Goal: Task Accomplishment & Management: Manage account settings

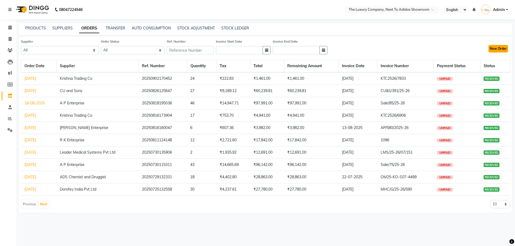
click at [500, 51] on button "New Order" at bounding box center [498, 49] width 20 height 8
select select "true"
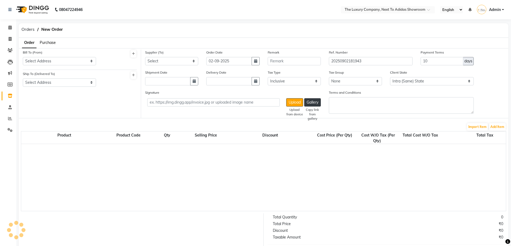
click at [51, 40] on span "Purchase" at bounding box center [48, 42] width 16 height 5
select select "2994"
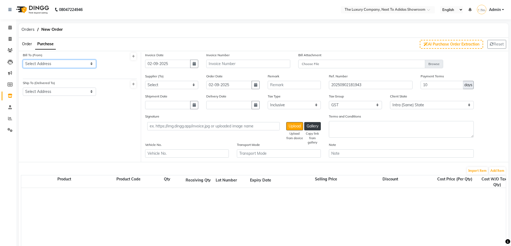
click at [49, 65] on select "Select Address THE LUXURY COMPANY" at bounding box center [59, 64] width 73 height 8
select select "1156"
click at [23, 60] on select "Select Address THE LUXURY COMPANY" at bounding box center [59, 64] width 73 height 8
click at [47, 92] on select "Select Address THE LUXURY COMPANY" at bounding box center [59, 92] width 73 height 8
select select "1157"
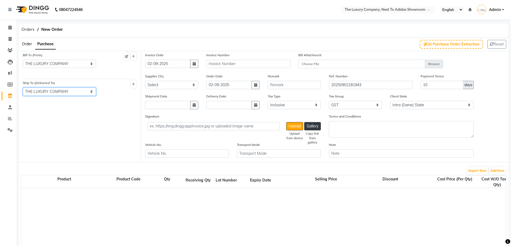
click at [23, 88] on select "Select Address THE LUXURY COMPANY" at bounding box center [59, 92] width 73 height 8
click at [258, 186] on div "Receiving Qty Lot Number Expiry Date" at bounding box center [244, 182] width 120 height 11
click at [176, 64] on input "02-09-2025" at bounding box center [167, 64] width 45 height 8
select select "9"
select select "2025"
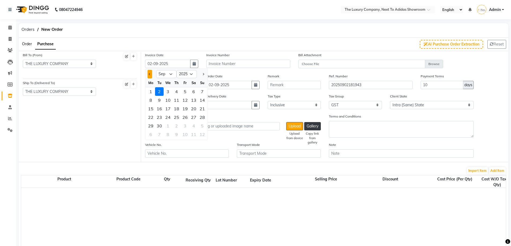
click at [150, 75] on button "Previous month" at bounding box center [149, 74] width 5 height 9
select select "8"
drag, startPoint x: 178, startPoint y: 125, endPoint x: 183, endPoint y: 124, distance: 5.6
click at [178, 125] on div "28" at bounding box center [176, 126] width 9 height 9
type input "28-08-2025"
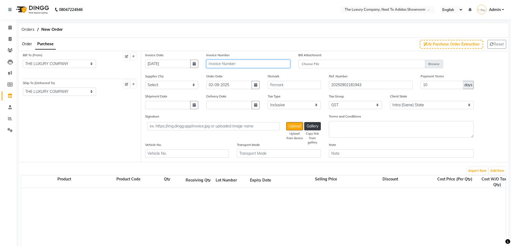
click at [225, 64] on input "text" at bounding box center [248, 64] width 84 height 8
type input "C/01109"
click at [186, 88] on select "Select MK EXIM INDIA PVT LTD LEUNGKIM BESO ENTERPRISES PVT LTD J D Enterprise P…" at bounding box center [171, 85] width 53 height 8
select select "3399"
click at [145, 81] on select "Select MK EXIM INDIA PVT LTD LEUNGKIM BESO ENTERPRISES PVT LTD J D Enterprise P…" at bounding box center [171, 85] width 53 height 8
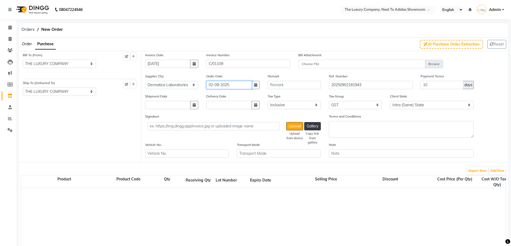
click at [219, 85] on input "02-09-2025" at bounding box center [228, 85] width 45 height 8
select select "9"
select select "2025"
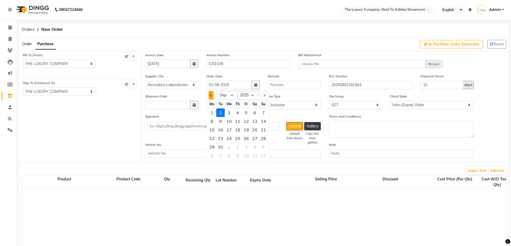
click at [209, 95] on button "Previous month" at bounding box center [211, 95] width 5 height 9
select select "8"
click at [240, 147] on div "28" at bounding box center [237, 147] width 9 height 9
type input "28-08-2025"
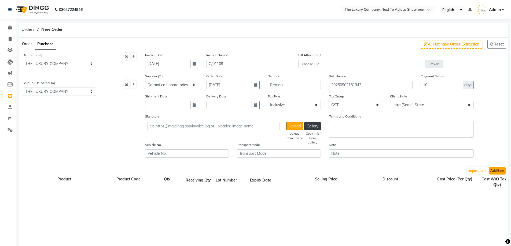
click at [503, 170] on button "Add Item" at bounding box center [497, 171] width 17 height 8
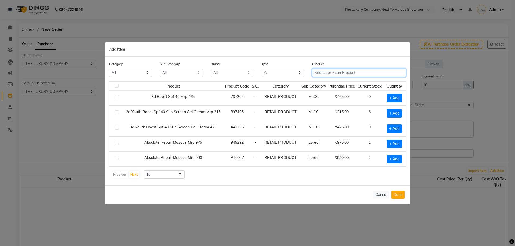
click at [335, 73] on input "text" at bounding box center [359, 73] width 94 height 8
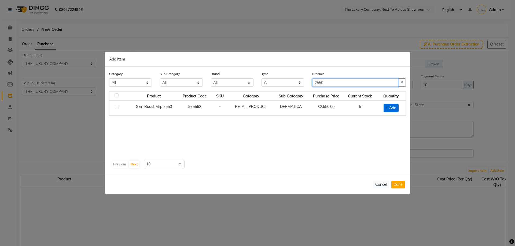
type input "2550"
click at [391, 111] on span "+ Add" at bounding box center [390, 108] width 15 height 8
checkbox input "true"
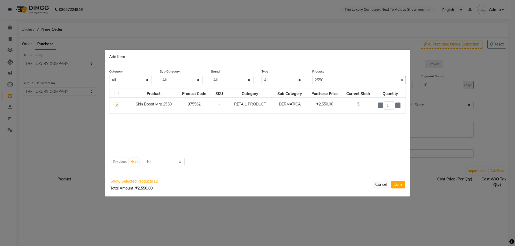
drag, startPoint x: 391, startPoint y: 104, endPoint x: 374, endPoint y: 104, distance: 17.2
click at [374, 104] on tr "Skin Boost Mrp 2550 975562 - RETAIL PRODUCT DERMATICA ₹2,550.00 5 1" at bounding box center [257, 105] width 296 height 15
click at [388, 108] on input "1" at bounding box center [389, 106] width 10 height 8
type input "14"
click at [401, 187] on button "Done" at bounding box center [397, 185] width 13 height 8
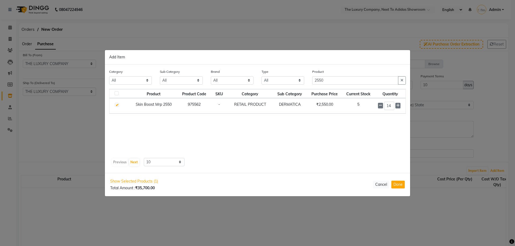
select select "2994"
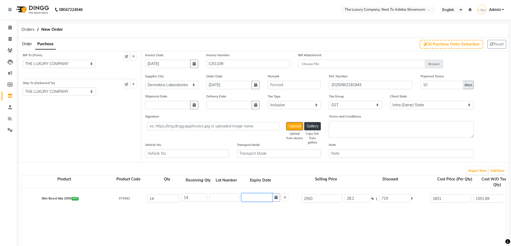
click at [256, 197] on input "text" at bounding box center [256, 197] width 31 height 8
select select "9"
select select "2025"
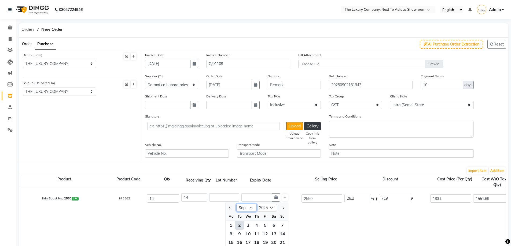
click at [249, 208] on select "Jan Feb Mar Apr May Jun [DATE] Aug Sep Oct Nov Dec" at bounding box center [246, 208] width 20 height 8
select select "7"
click at [236, 204] on select "Jan Feb Mar Apr May Jun [DATE] Aug Sep Oct Nov Dec" at bounding box center [246, 208] width 20 height 8
click at [269, 209] on select "2015 2016 2017 2018 2019 2020 2021 2022 2023 2024 2025 2026 2027 2028 2029 2030…" at bounding box center [266, 208] width 20 height 8
select select "2027"
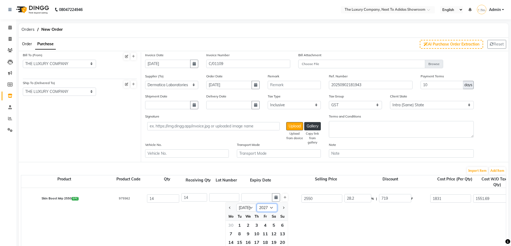
click at [256, 204] on select "2015 2016 2017 2018 2019 2020 2021 2022 2023 2024 2025 2026 2027 2028 2029 2030…" at bounding box center [266, 208] width 20 height 8
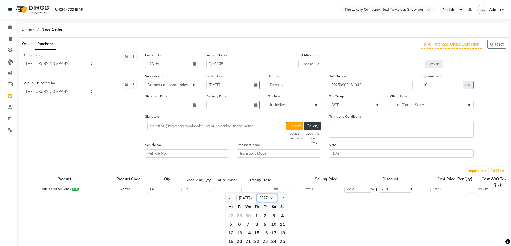
scroll to position [19, 0]
click at [255, 207] on div "1" at bounding box center [256, 206] width 9 height 9
type input "01-07-2027"
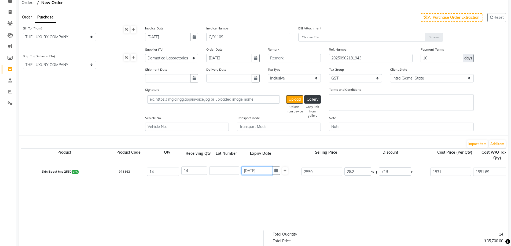
scroll to position [0, 0]
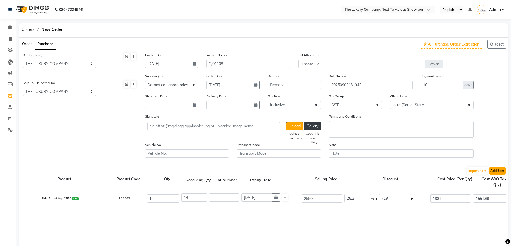
click at [501, 173] on button "Add Item" at bounding box center [497, 171] width 17 height 8
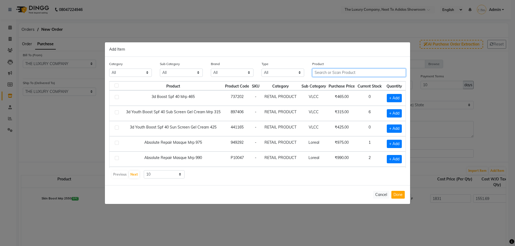
drag, startPoint x: 332, startPoint y: 73, endPoint x: 333, endPoint y: 76, distance: 3.0
click at [332, 73] on input "text" at bounding box center [359, 73] width 94 height 8
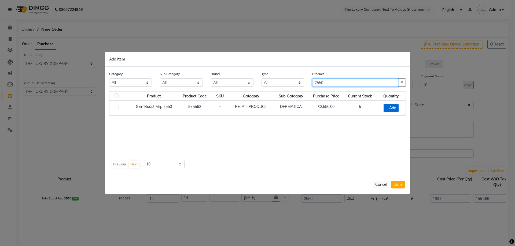
type input "2550"
click at [388, 109] on span "+ Add" at bounding box center [390, 108] width 15 height 8
checkbox input "true"
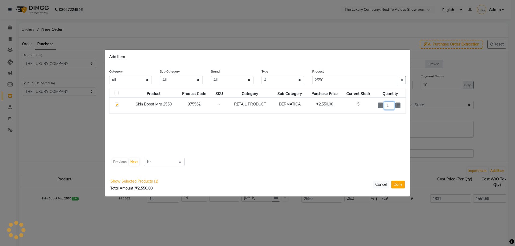
drag, startPoint x: 388, startPoint y: 106, endPoint x: 384, endPoint y: 106, distance: 4.3
click at [384, 106] on input "1" at bounding box center [389, 106] width 10 height 8
type input "7"
click at [392, 187] on button "Done" at bounding box center [397, 185] width 13 height 8
select select "2994"
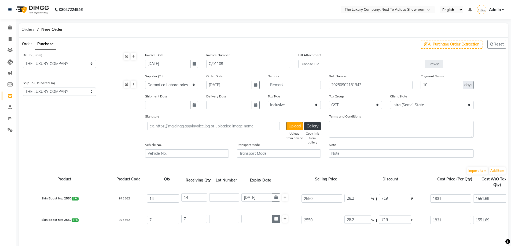
click at [275, 219] on icon "button" at bounding box center [275, 219] width 3 height 4
select select "9"
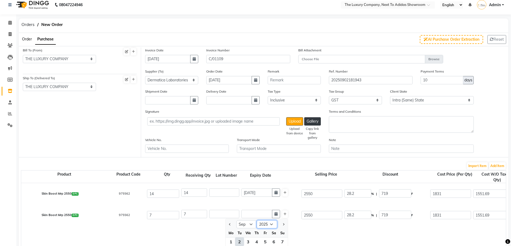
click at [275, 226] on select "2015 2016 2017 2018 2019 2020 2021 2022 2023 2024 2025 2026 2027 2028 2029 2030…" at bounding box center [266, 225] width 20 height 8
select select "2027"
click at [256, 221] on select "2015 2016 2017 2018 2019 2020 2021 2022 2023 2024 2025 2026 2027 2028 2029 2030…" at bounding box center [266, 225] width 20 height 8
click at [251, 226] on select "Jan Feb Mar Apr May Jun [DATE] Aug Sep Oct Nov Dec" at bounding box center [246, 225] width 20 height 8
select select "7"
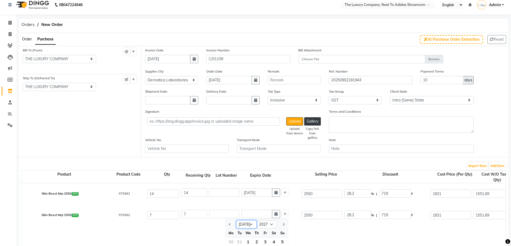
click at [236, 221] on select "Jan Feb Mar Apr May Jun [DATE] Aug Sep Oct Nov Dec" at bounding box center [246, 225] width 20 height 8
click at [257, 242] on div "1" at bounding box center [256, 242] width 9 height 9
type input "01-07-2027"
click at [499, 168] on button "Add Item" at bounding box center [497, 166] width 17 height 8
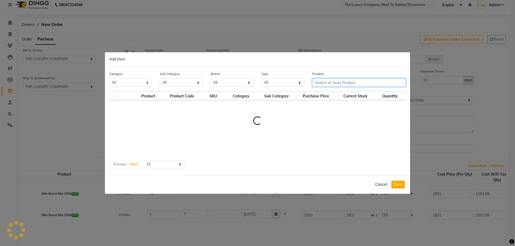
click at [348, 83] on input "text" at bounding box center [359, 83] width 94 height 8
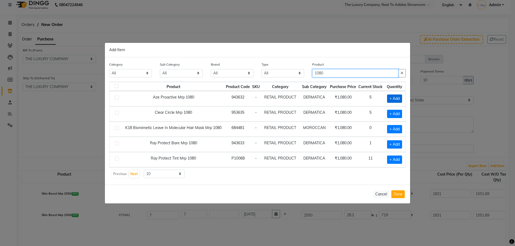
type input "1080"
click at [397, 98] on span "+ Add" at bounding box center [394, 99] width 15 height 8
checkbox input "true"
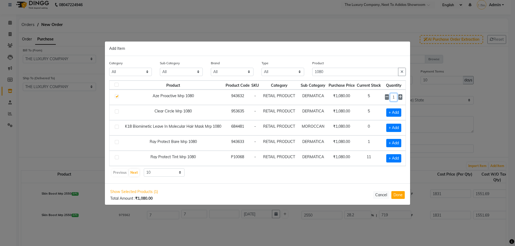
drag, startPoint x: 394, startPoint y: 97, endPoint x: 389, endPoint y: 96, distance: 4.6
click at [389, 96] on div "1" at bounding box center [393, 97] width 17 height 8
type input "6"
click at [394, 197] on button "Done" at bounding box center [397, 195] width 13 height 8
select select "2994"
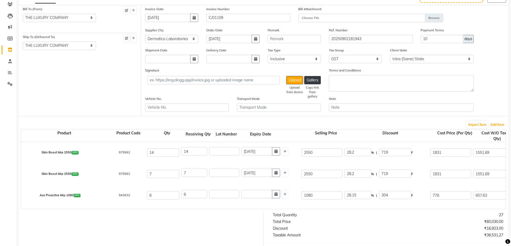
scroll to position [58, 0]
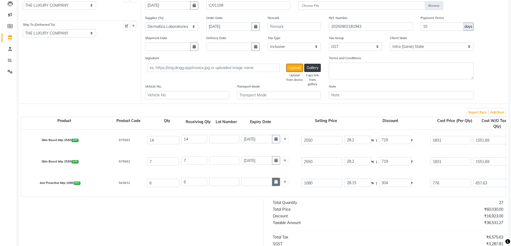
click at [278, 179] on button "button" at bounding box center [276, 182] width 8 height 8
select select "9"
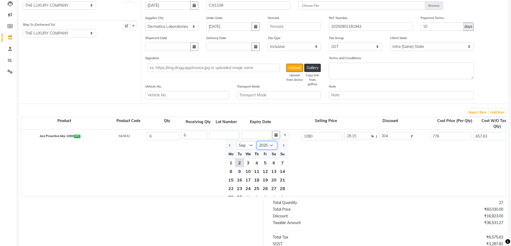
click at [266, 146] on select "2015 2016 2017 2018 2019 2020 2021 2022 2023 2024 2025 2026 2027 2028 2029 2030…" at bounding box center [266, 146] width 20 height 8
select select "2027"
click at [256, 142] on select "2015 2016 2017 2018 2019 2020 2021 2022 2023 2024 2025 2026 2027 2028 2029 2030…" at bounding box center [266, 146] width 20 height 8
click at [247, 149] on select "Jan Feb Mar Apr May Jun [DATE] Aug Sep Oct Nov Dec" at bounding box center [246, 146] width 20 height 8
select select "4"
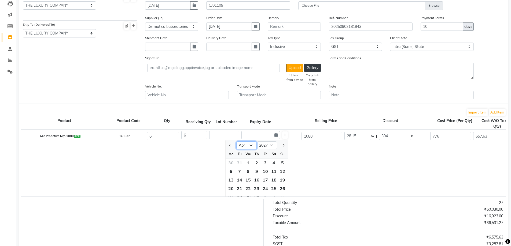
click at [236, 142] on select "Jan Feb Mar Apr May Jun [DATE] Aug Sep Oct Nov Dec" at bounding box center [246, 146] width 20 height 8
click at [256, 162] on div "1" at bounding box center [256, 163] width 9 height 9
type input "01-04-2027"
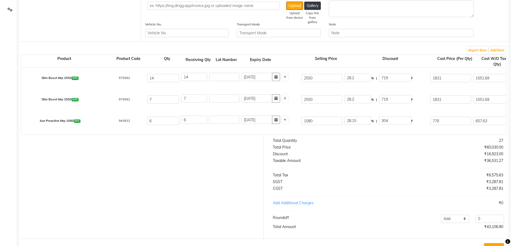
scroll to position [84, 0]
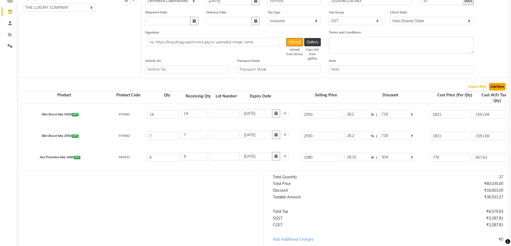
click at [496, 89] on button "Add Item" at bounding box center [497, 87] width 17 height 8
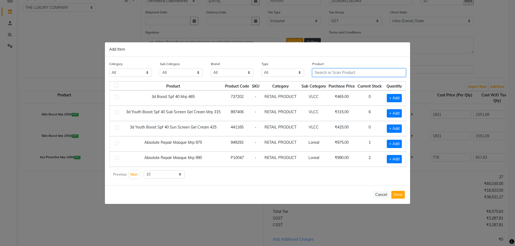
click at [333, 74] on input "text" at bounding box center [359, 73] width 94 height 8
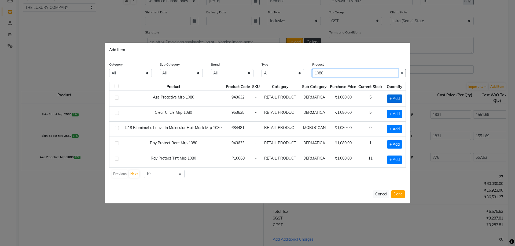
type input "1080"
click at [394, 100] on span "+ Add" at bounding box center [394, 99] width 15 height 8
checkbox input "true"
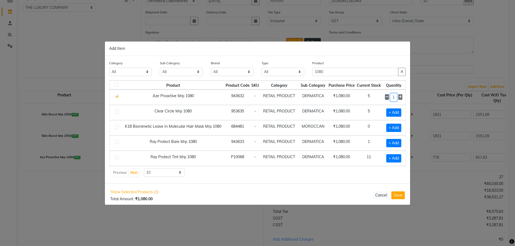
drag, startPoint x: 395, startPoint y: 97, endPoint x: 392, endPoint y: 96, distance: 3.5
click at [392, 96] on input "1" at bounding box center [393, 97] width 7 height 8
type input "3"
click at [397, 196] on button "Done" at bounding box center [397, 195] width 13 height 8
select select "2994"
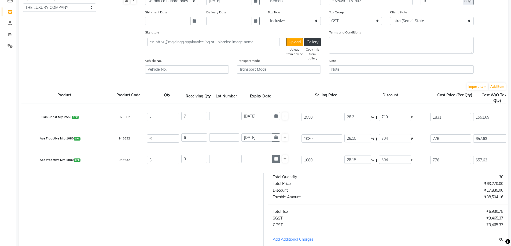
click at [277, 159] on button "button" at bounding box center [276, 159] width 8 height 8
select select "9"
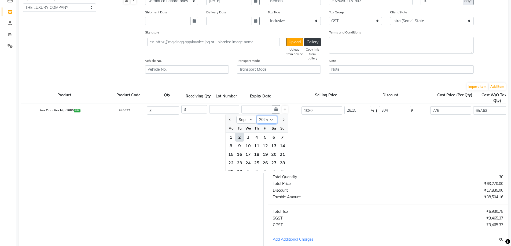
click at [269, 124] on select "2015 2016 2017 2018 2019 2020 2021 2022 2023 2024 2025 2026 2027 2028 2029 2030…" at bounding box center [266, 120] width 20 height 8
select select "2027"
click at [256, 116] on select "2015 2016 2017 2018 2019 2020 2021 2022 2023 2024 2025 2026 2027 2028 2029 2030…" at bounding box center [266, 120] width 20 height 8
click at [250, 122] on select "Jan Feb Mar Apr May Jun [DATE] Aug Sep Oct Nov Dec" at bounding box center [246, 120] width 20 height 8
select select "4"
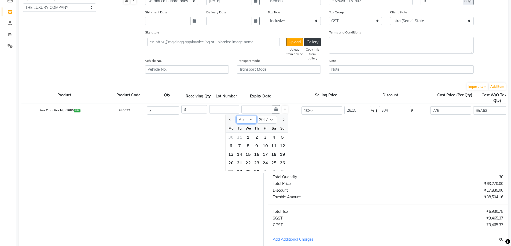
click at [236, 116] on select "Jan Feb Mar Apr May Jun [DATE] Aug Sep Oct Nov Dec" at bounding box center [246, 120] width 20 height 8
click at [256, 136] on div "1" at bounding box center [256, 137] width 9 height 9
type input "01-04-2027"
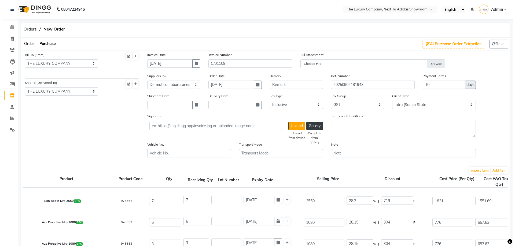
scroll to position [0, 0]
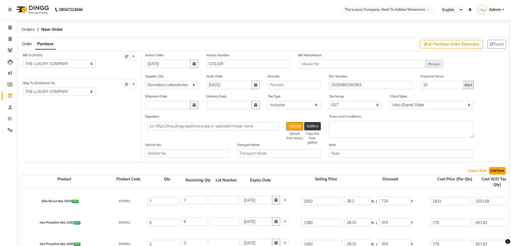
click at [493, 173] on button "Add Item" at bounding box center [497, 171] width 17 height 8
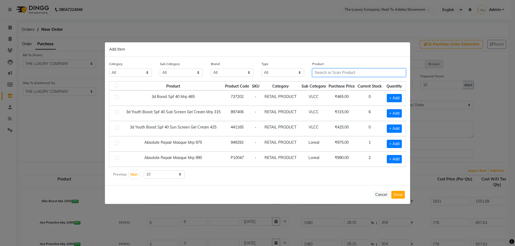
click at [335, 75] on input "text" at bounding box center [359, 73] width 94 height 8
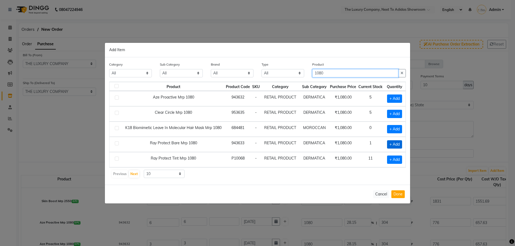
type input "1080"
click at [398, 144] on span "+ Add" at bounding box center [394, 144] width 15 height 8
checkbox input "true"
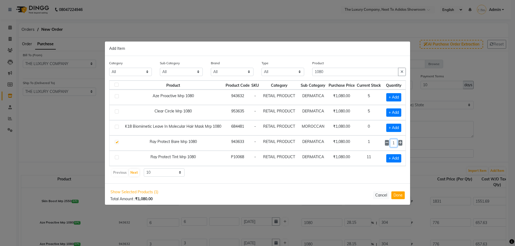
drag, startPoint x: 396, startPoint y: 143, endPoint x: 392, endPoint y: 143, distance: 4.4
click at [392, 143] on input "1" at bounding box center [393, 143] width 7 height 8
type input "42"
click at [399, 195] on button "Done" at bounding box center [397, 195] width 13 height 8
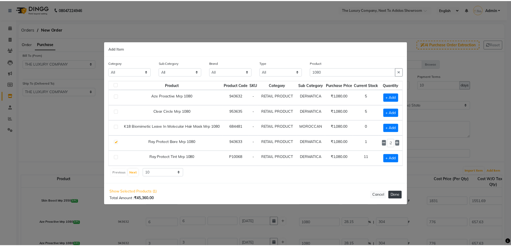
scroll to position [0, 0]
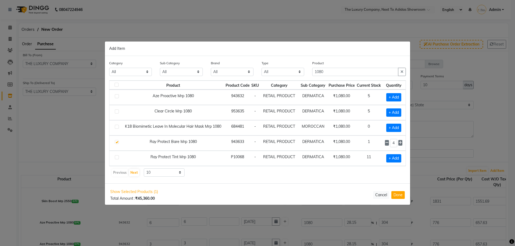
select select "2994"
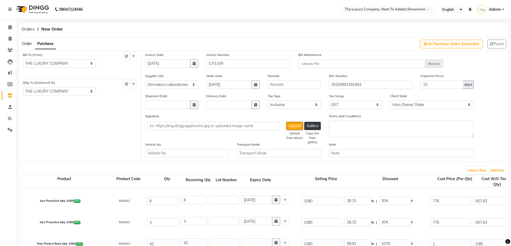
scroll to position [80, 0]
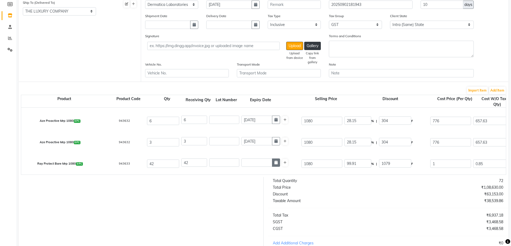
click at [277, 164] on icon "button" at bounding box center [275, 163] width 3 height 4
select select "9"
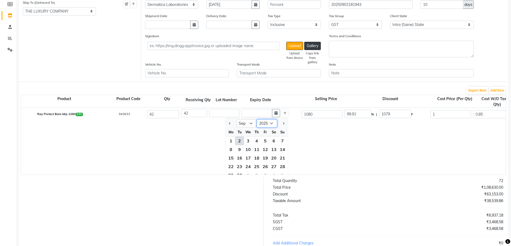
click at [270, 125] on select "2015 2016 2017 2018 2019 2020 2021 2022 2023 2024 2025 2026 2027 2028 2029 2030…" at bounding box center [266, 124] width 20 height 8
select select "2027"
click at [256, 120] on select "2015 2016 2017 2018 2019 2020 2021 2022 2023 2024 2025 2026 2027 2028 2029 2030…" at bounding box center [266, 124] width 20 height 8
click at [250, 125] on select "Jan Feb Mar Apr May Jun [DATE] Aug Sep Oct Nov Dec" at bounding box center [246, 124] width 20 height 8
select select "6"
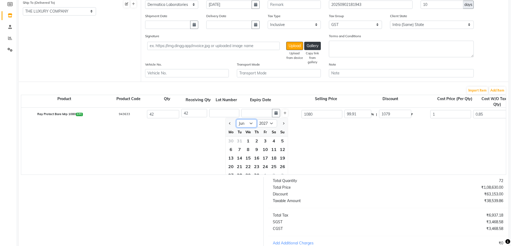
click at [236, 120] on select "Jan Feb Mar Apr May Jun [DATE] Aug Sep Oct Nov Dec" at bounding box center [246, 124] width 20 height 8
click at [237, 142] on div "1" at bounding box center [239, 141] width 9 height 9
type input "01-06-2027"
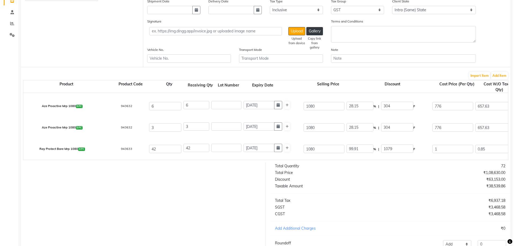
scroll to position [107, 0]
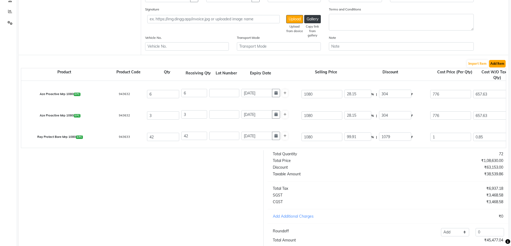
click at [495, 65] on button "Add Item" at bounding box center [497, 64] width 17 height 8
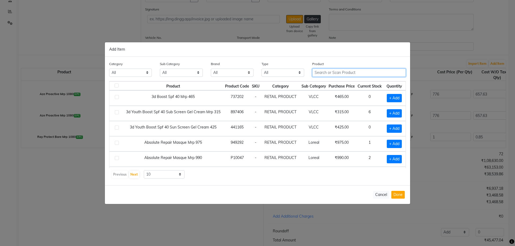
click at [333, 75] on input "text" at bounding box center [359, 73] width 94 height 8
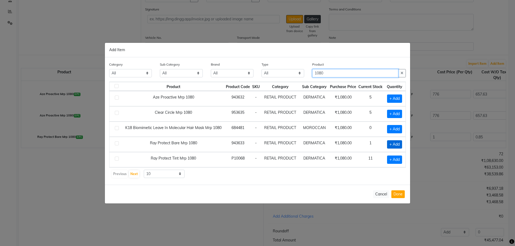
type input "1080"
click at [396, 143] on span "+ Add" at bounding box center [394, 144] width 15 height 8
checkbox input "true"
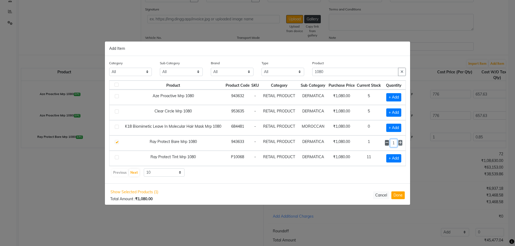
drag, startPoint x: 393, startPoint y: 144, endPoint x: 385, endPoint y: 141, distance: 8.7
click at [385, 141] on div "1" at bounding box center [393, 143] width 17 height 8
type input "2"
type input "21"
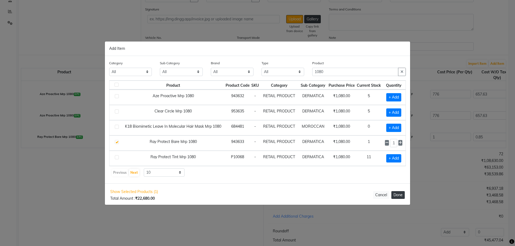
click at [403, 194] on button "Done" at bounding box center [397, 195] width 13 height 8
select select "2994"
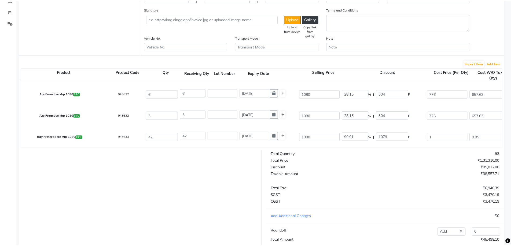
scroll to position [0, 0]
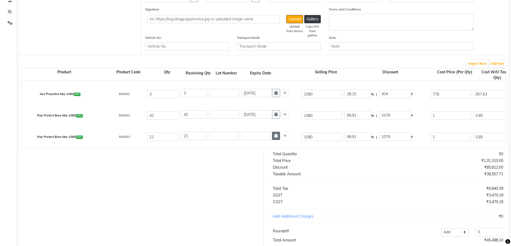
click at [275, 137] on icon "button" at bounding box center [275, 136] width 3 height 4
select select "9"
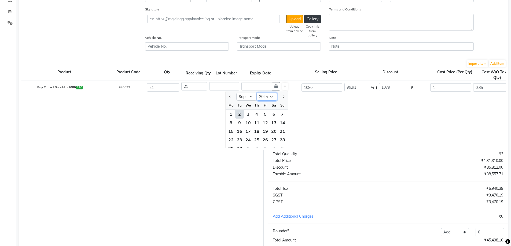
drag, startPoint x: 273, startPoint y: 97, endPoint x: 274, endPoint y: 100, distance: 3.4
click at [273, 97] on select "2015 2016 2017 2018 2019 2020 2021 2022 2023 2024 2025 2026 2027 2028 2029 2030…" at bounding box center [266, 97] width 20 height 8
click at [256, 93] on select "2015 2016 2017 2018 2019 2020 2021 2022 2023 2024 2025 2026 2027 2028 2029 2030…" at bounding box center [266, 97] width 20 height 8
click at [270, 97] on select "2016 2017 2018 2019 2020 2021 2022 2023 2024 2025 2026 2027 2028 2029 2030 2031…" at bounding box center [266, 97] width 20 height 8
select select "2027"
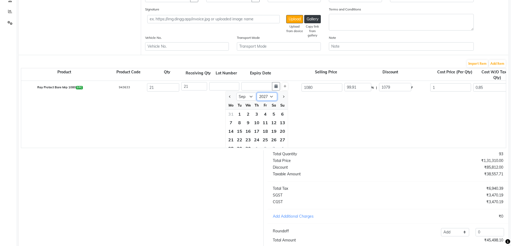
click at [256, 93] on select "2016 2017 2018 2019 2020 2021 2022 2023 2024 2025 2026 2027 2028 2029 2030 2031…" at bounding box center [266, 97] width 20 height 8
click at [251, 99] on select "Jan Feb Mar Apr May Jun [DATE] Aug Sep Oct Nov Dec" at bounding box center [246, 97] width 20 height 8
select select "6"
click at [236, 93] on select "Jan Feb Mar Apr May Jun [DATE] Aug Sep Oct Nov Dec" at bounding box center [246, 97] width 20 height 8
click at [238, 113] on div "1" at bounding box center [239, 114] width 9 height 9
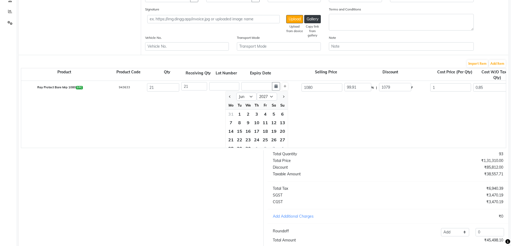
type input "01-06-2027"
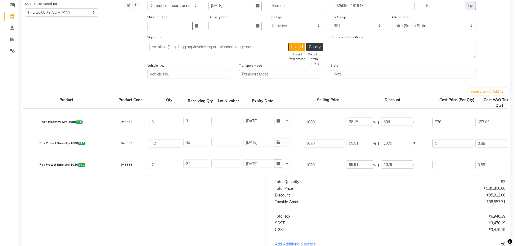
scroll to position [27, 0]
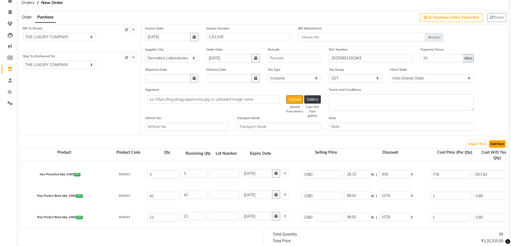
click at [501, 146] on button "Add Item" at bounding box center [497, 144] width 17 height 8
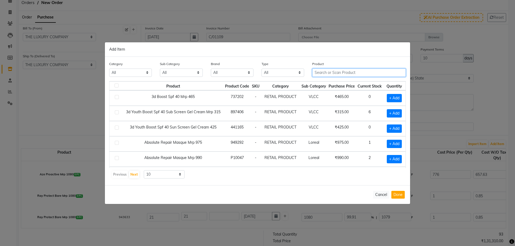
click at [344, 71] on input "text" at bounding box center [359, 73] width 94 height 8
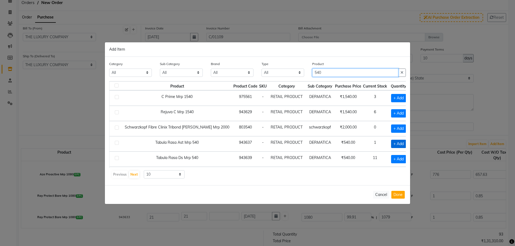
type input "540"
click at [397, 145] on span "+ Add" at bounding box center [398, 144] width 15 height 8
checkbox input "true"
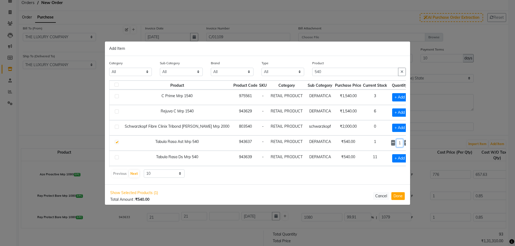
drag, startPoint x: 400, startPoint y: 143, endPoint x: 389, endPoint y: 141, distance: 10.9
click at [389, 141] on td "1" at bounding box center [400, 143] width 24 height 15
type input "18"
click at [395, 193] on button "Done" at bounding box center [397, 196] width 13 height 8
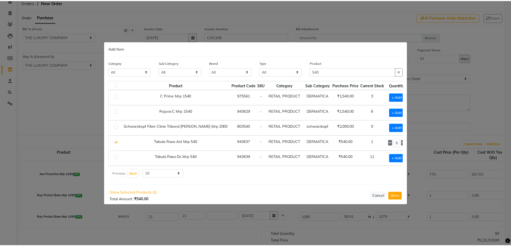
scroll to position [0, 0]
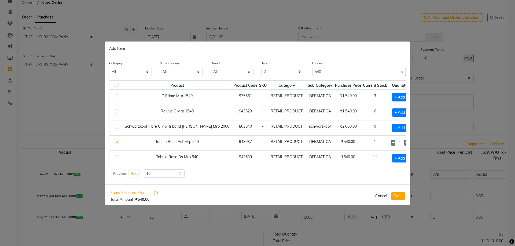
select select "2994"
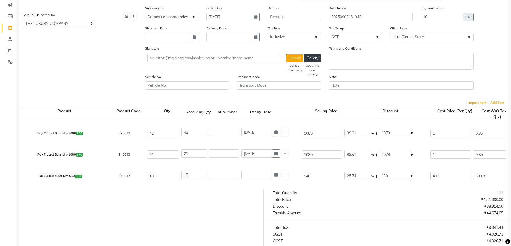
scroll to position [107, 0]
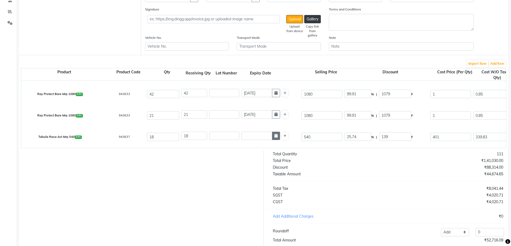
click at [276, 137] on icon "button" at bounding box center [275, 136] width 3 height 4
select select "9"
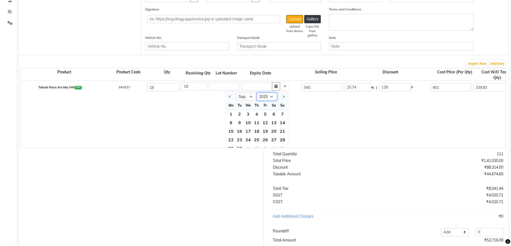
click at [270, 98] on select "2015 2016 2017 2018 2019 2020 2021 2022 2023 2024 2025 2026 2027 2028 2029 2030…" at bounding box center [266, 97] width 20 height 8
select select "2027"
click at [256, 93] on select "2015 2016 2017 2018 2019 2020 2021 2022 2023 2024 2025 2026 2027 2028 2029 2030…" at bounding box center [266, 97] width 20 height 8
click at [252, 97] on select "Jan Feb Mar Apr May Jun [DATE] Aug Sep Oct Nov Dec" at bounding box center [246, 97] width 20 height 8
select select "6"
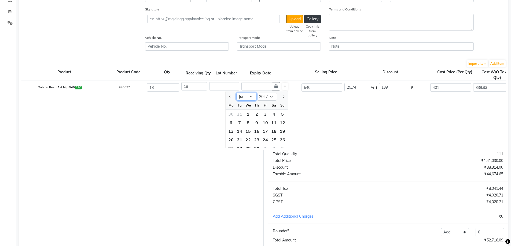
click at [236, 93] on select "Jan Feb Mar Apr May Jun [DATE] Aug Sep Oct Nov Dec" at bounding box center [246, 97] width 20 height 8
click at [240, 113] on div "1" at bounding box center [239, 114] width 9 height 9
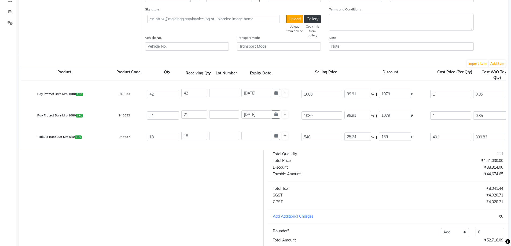
type input "01-06-2027"
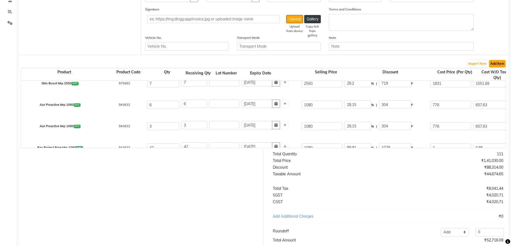
click at [496, 66] on button "Add Item" at bounding box center [497, 64] width 17 height 8
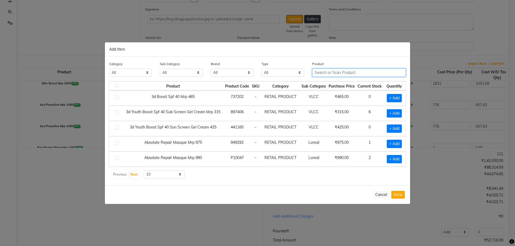
click at [349, 75] on input "text" at bounding box center [359, 73] width 94 height 8
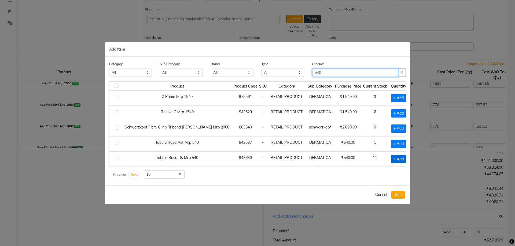
type input "540"
click at [397, 159] on span "+ Add" at bounding box center [398, 159] width 15 height 8
checkbox input "true"
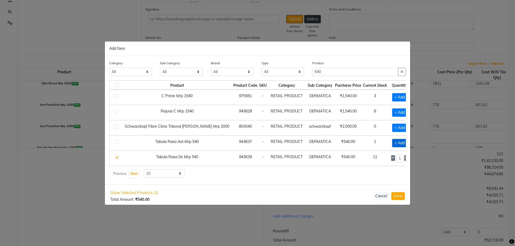
click at [397, 143] on span "+ Add" at bounding box center [399, 143] width 15 height 8
checkbox input "true"
drag, startPoint x: 401, startPoint y: 144, endPoint x: 396, endPoint y: 143, distance: 4.6
click at [396, 143] on input "1" at bounding box center [399, 143] width 7 height 8
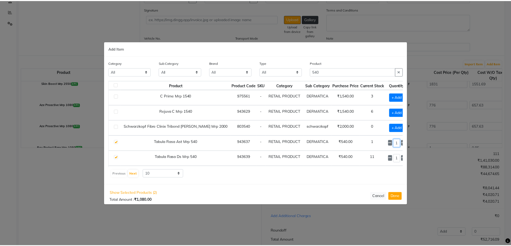
scroll to position [0, 4]
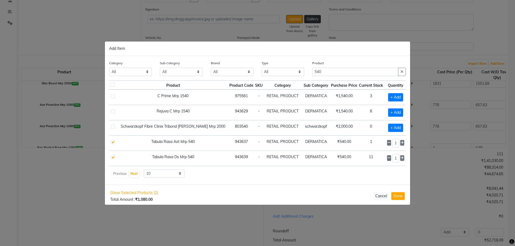
click at [112, 157] on label at bounding box center [113, 157] width 4 height 4
click at [112, 157] on input "checkbox" at bounding box center [112, 157] width 3 height 3
checkbox input "false"
drag, startPoint x: 396, startPoint y: 144, endPoint x: 386, endPoint y: 142, distance: 10.1
click at [388, 142] on div "1" at bounding box center [395, 143] width 17 height 8
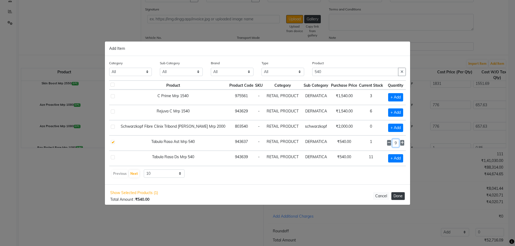
type input "9"
drag, startPoint x: 400, startPoint y: 198, endPoint x: 336, endPoint y: 206, distance: 64.6
click at [400, 198] on button "Done" at bounding box center [397, 196] width 13 height 8
select select "2994"
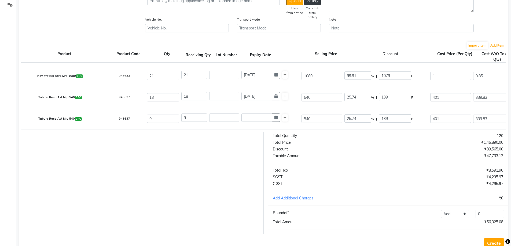
scroll to position [145, 0]
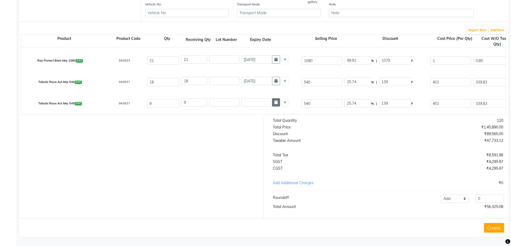
click at [275, 100] on icon "button" at bounding box center [275, 102] width 3 height 4
select select "9"
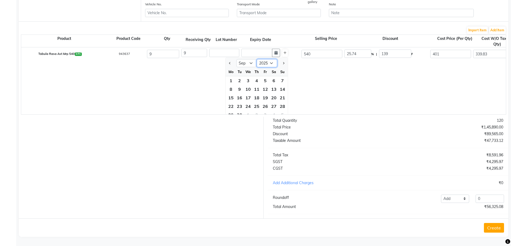
click at [272, 59] on select "2015 2016 2017 2018 2019 2020 2021 2022 2023 2024 2025 2026 2027 2028 2029 2030…" at bounding box center [266, 63] width 20 height 8
select select "2027"
click at [256, 59] on select "2015 2016 2017 2018 2019 2020 2021 2022 2023 2024 2025 2026 2027 2028 2029 2030…" at bounding box center [266, 63] width 20 height 8
click at [252, 61] on select "Jan Feb Mar Apr May Jun [DATE] Aug Sep Oct Nov Dec" at bounding box center [246, 63] width 20 height 8
select select "6"
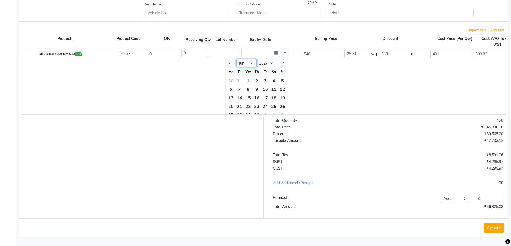
click at [236, 59] on select "Jan Feb Mar Apr May Jun [DATE] Aug Sep Oct Nov Dec" at bounding box center [246, 63] width 20 height 8
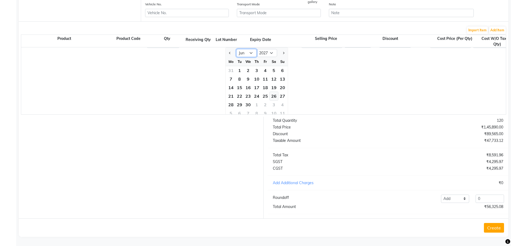
scroll to position [169, 0]
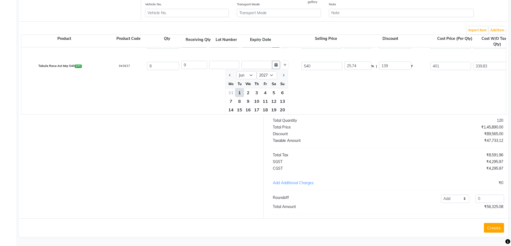
click at [240, 88] on div "1" at bounding box center [239, 92] width 9 height 9
type input "01-06-2027"
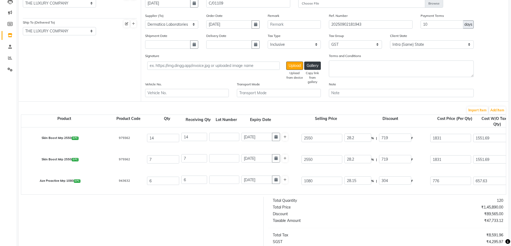
scroll to position [62, 0]
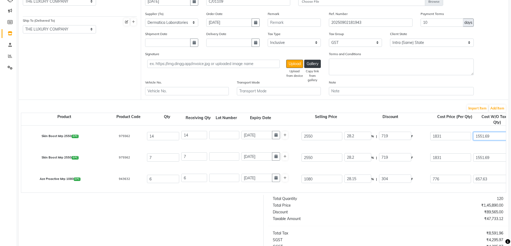
drag, startPoint x: 494, startPoint y: 137, endPoint x: 458, endPoint y: 136, distance: 36.0
click at [458, 136] on div "Skin Boost Mrp 2550 0 PC 975562 14 14 01-07-2027 2550 28.2 % | 719 F 1831 1551.…" at bounding box center [505, 136] width 977 height 21
type input "1"
type input "14"
type input "3924.26"
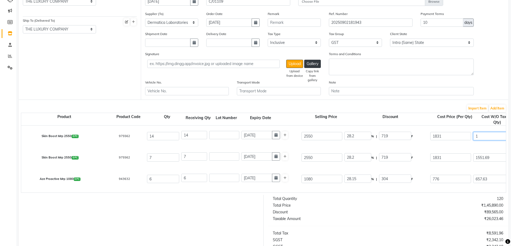
type input "18"
type input "252"
type input "4162.26"
type input "183"
type input "2562"
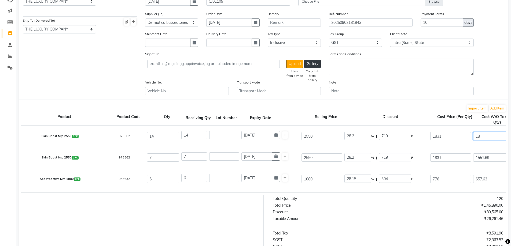
type input "6472.26"
type input "1831"
type input "25634"
type input "29544.26"
type input "1831"
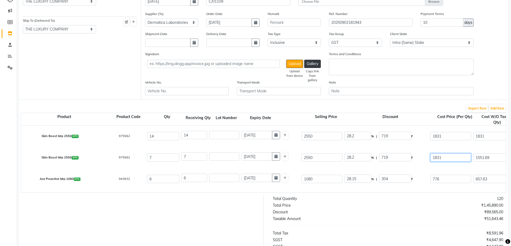
click at [438, 156] on input "1831" at bounding box center [450, 158] width 41 height 8
type input "15.27"
type input "389.42"
type input "2160.58"
type input "4614.12"
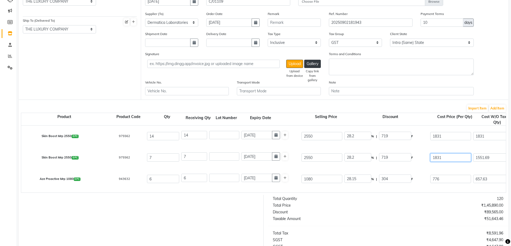
type input "30248.12"
drag, startPoint x: 492, startPoint y: 157, endPoint x: 442, endPoint y: 157, distance: 50.1
click at [444, 157] on div "Skin Boost Mrp 2550 0 PC 975562 7 7 01-07-2027 2550 28.2 % | 719 F 1831 1551.69…" at bounding box center [505, 157] width 977 height 21
type input "0"
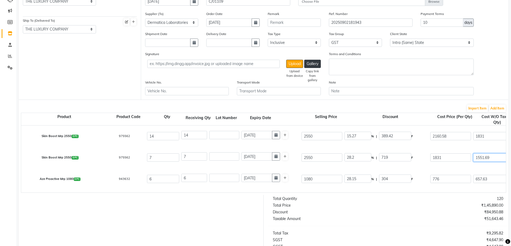
type input "1955.13"
type input "0.01"
type input "0.07"
type input "1955.2"
type input "0.01"
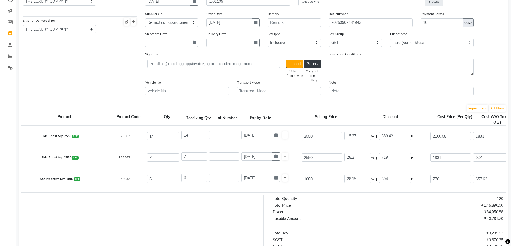
type input "100"
type input "2549.99"
type input "0.01"
type input "0.08"
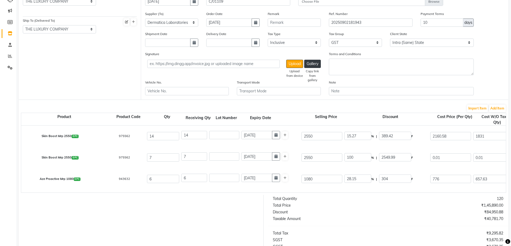
click at [442, 151] on div "Skin Boost Mrp 2550 0 PC 975562 7 7 01-07-2027 2550 100 % | 2549.99 F 0.01 0.01…" at bounding box center [505, 157] width 977 height 21
drag, startPoint x: 483, startPoint y: 177, endPoint x: 458, endPoint y: 177, distance: 24.7
click at [459, 177] on div "Aze Proactive Mrp 1080 0 PC 943632 6 6 01-04-2027 1080 28.15 % | 304 F 776 657.…" at bounding box center [505, 179] width 977 height 21
type input "8"
type input "48"
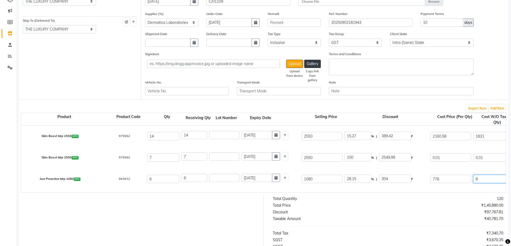
type input "758.24"
type input "85"
type input "510"
type input "1220.24"
type input "855"
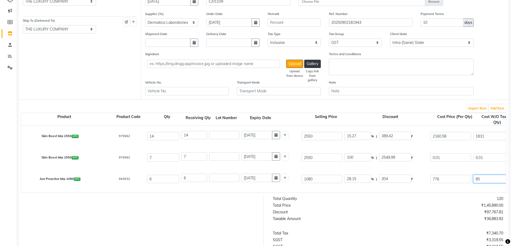
type input "5130"
type input "5840.24"
type input "855"
type input "6.58"
type input "71.1"
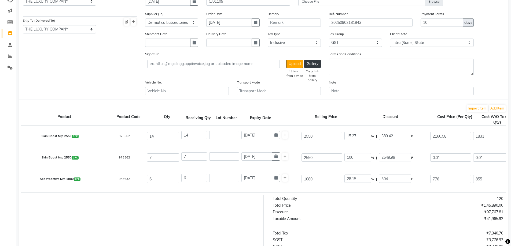
type input "1008.9"
type input "923.4"
type input "6053.4"
click at [477, 167] on div "Skin Boost Mrp 2550 0 PC 975562 7 7 01-07-2027 2550 100 % | 2549.99 F 0.01 0.01…" at bounding box center [505, 157] width 977 height 21
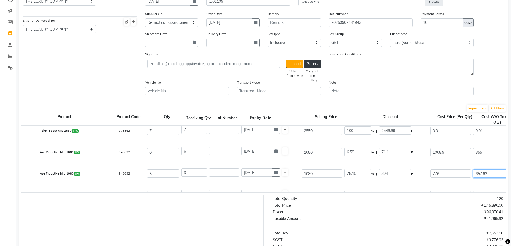
drag, startPoint x: 489, startPoint y: 174, endPoint x: 459, endPoint y: 172, distance: 29.8
click at [459, 172] on div "Aze Proactive Mrp 1080 0 PC 943632 3 3 01-04-2027 1080 28.15 % | 304 F 776 657.…" at bounding box center [505, 173] width 977 height 21
type input "0"
type input "355.12"
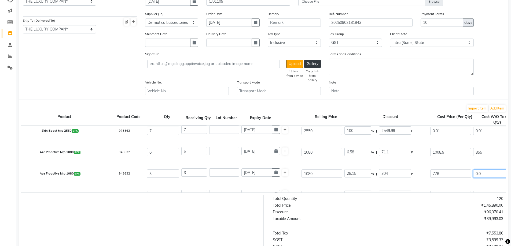
type input "0.01"
type input "0.03"
type input "355.15"
type input "0.01"
type input "100"
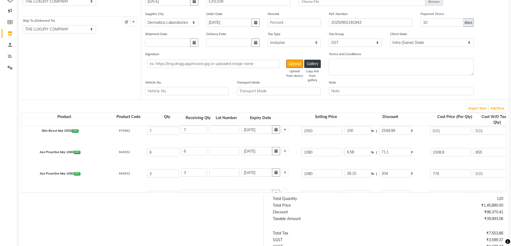
type input "1079.99"
type input "0.01"
type input "0.04"
click at [452, 163] on div "Aze Proactive Mrp 1080 0 PC 943632 3 3 01-04-2027 1080 100 % | 1079.99 F 0.01 0…" at bounding box center [505, 173] width 977 height 21
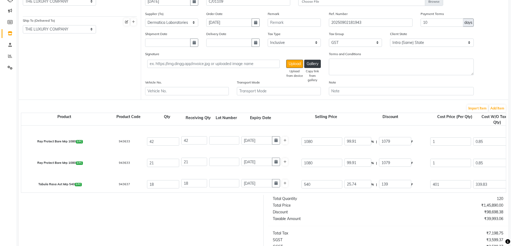
scroll to position [54, 0]
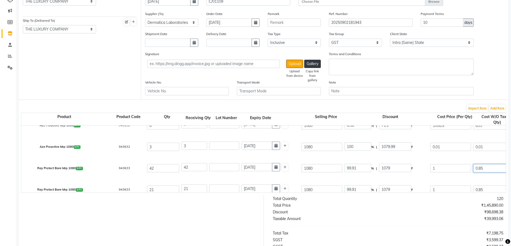
drag, startPoint x: 489, startPoint y: 170, endPoint x: 465, endPoint y: 170, distance: 24.1
click at [465, 170] on div "Ray Protect Bare Mrp 1080 0 PC 943633 42 42 01-06-2027 1080 99.91 % | 1079 F 1 …" at bounding box center [505, 168] width 977 height 21
type input "77"
type input "3234"
type input "3240.43"
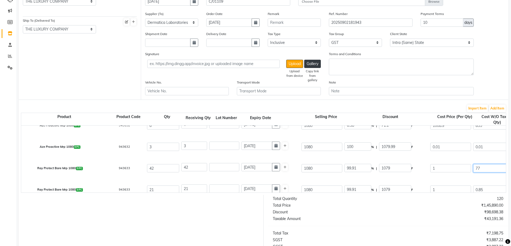
type input "776"
type input "32592"
type input "32598.43"
type input "776"
click at [490, 189] on input "0.85" at bounding box center [493, 190] width 41 height 8
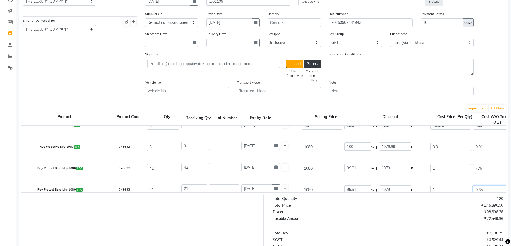
type input "15.21"
type input "164.32"
type input "915.68"
type input "5866.56"
type input "38458.56"
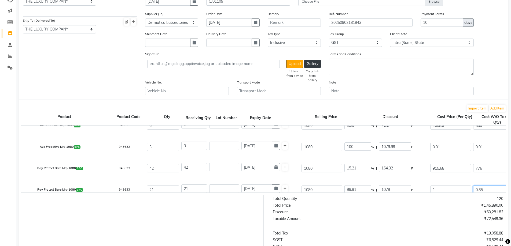
drag, startPoint x: 490, startPoint y: 191, endPoint x: 449, endPoint y: 190, distance: 40.8
click at [452, 190] on div "Ray Protect Bare Mrp 1080 0 PC 943633 21 21 01-06-2027 1080 99.91 % | 1079 F 1 …" at bounding box center [505, 189] width 977 height 21
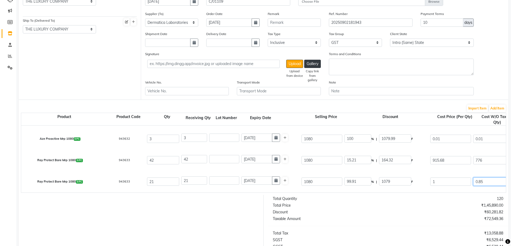
type input "0"
type input "3.21"
type input "0.01"
type input "0.21"
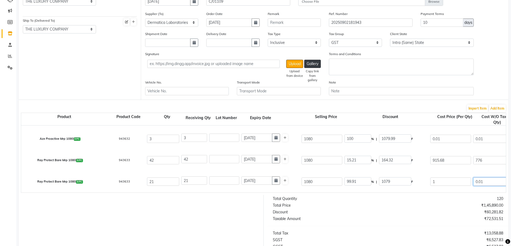
type input "3.42"
type input "0.01"
type input "100"
type input "1079.99"
type input "0.01"
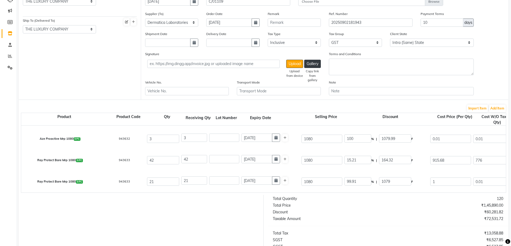
type input "0.04"
type input "0.25"
click at [437, 174] on div "Ray Protect Bare Mrp 1080 0 PC 943633 21 21 01-06-2027 1080 100 % | 1079.99 F 0…" at bounding box center [505, 181] width 977 height 21
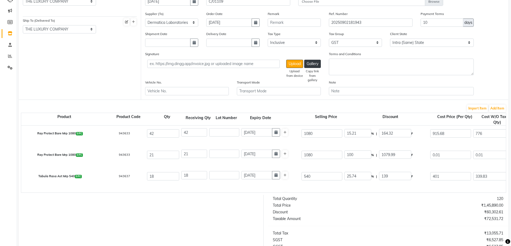
scroll to position [105, 0]
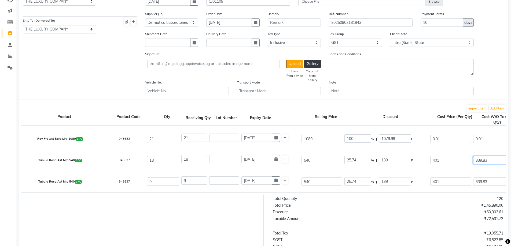
drag, startPoint x: 493, startPoint y: 161, endPoint x: 473, endPoint y: 161, distance: 19.6
click at [473, 161] on input "339.83" at bounding box center [493, 160] width 41 height 8
type input "4"
type input "72"
type input "1173.05"
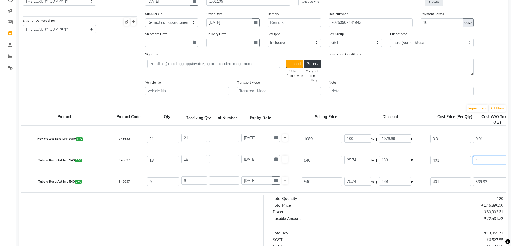
type input "40"
type input "720"
type input "1821.05"
type input "401"
type input "7218"
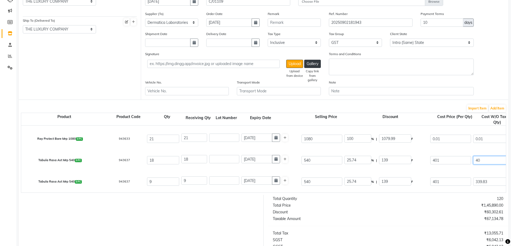
type input "8319.05"
type input "401.4"
type input "7225.2"
type input "8326.25"
type input "401.43"
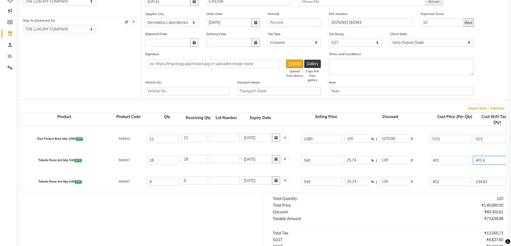
type input "7225.74"
type input "8326.79"
type input "401.43"
click at [479, 182] on input "339.83" at bounding box center [493, 182] width 41 height 8
type input "12.28"
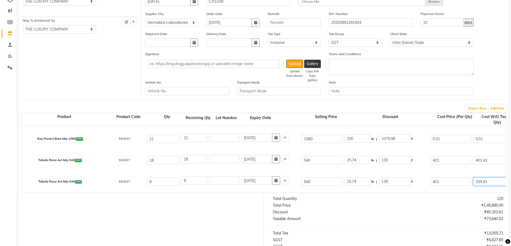
type input "66.31"
type input "473.69"
type input "1300.63"
type input "8526.37"
drag, startPoint x: 493, startPoint y: 184, endPoint x: 437, endPoint y: 175, distance: 56.1
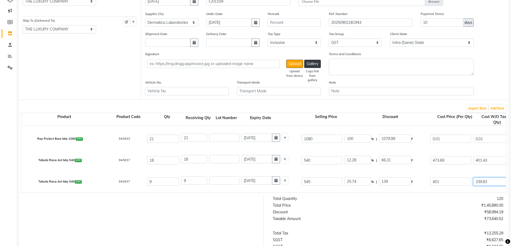
click at [445, 177] on div "Tabula Rasa Ast Mrp 540 0 PC 943637 9 9 01-06-2027 540 25.74 % | 139 F 401 339.…" at bounding box center [505, 181] width 977 height 21
type input "0"
type input "550.52"
type input "0.01"
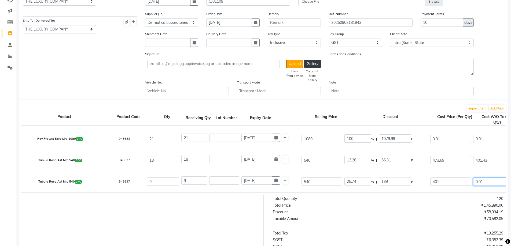
type input "0.09"
type input "550.61"
type input "0.01"
click at [456, 169] on div "Tabula Rasa Ast Mrp 540 0 PC 943637 18 18 01-06-2027 540 12.28 % | 66.31 F 473.…" at bounding box center [505, 160] width 977 height 21
type input "100"
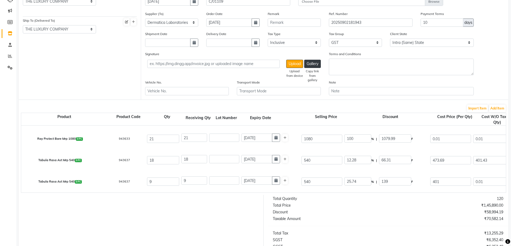
type input "539.99"
type input "0.01"
type input "0.02"
type input "0.11"
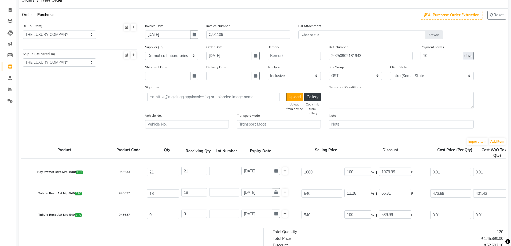
scroll to position [0, 0]
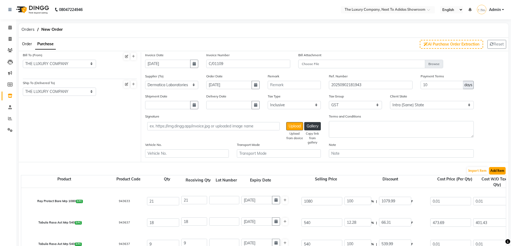
click at [497, 172] on button "Add Item" at bounding box center [497, 171] width 17 height 8
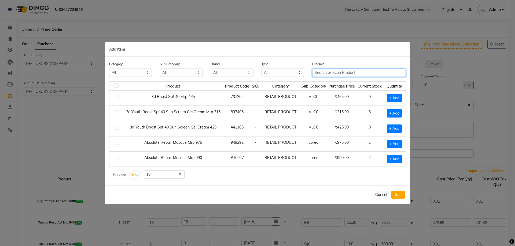
click at [359, 77] on input "text" at bounding box center [359, 73] width 94 height 8
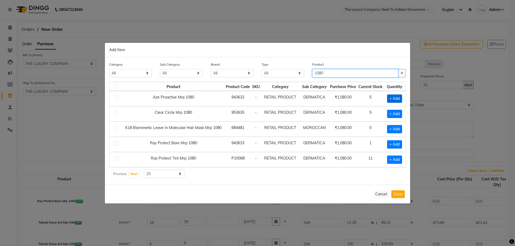
type input "1080"
click at [399, 97] on span "+ Add" at bounding box center [394, 99] width 15 height 8
checkbox input "true"
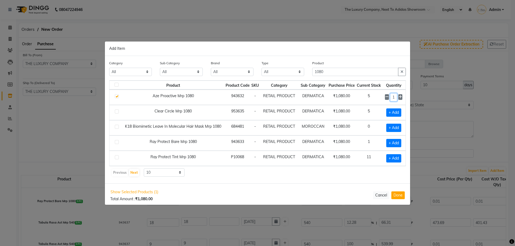
drag, startPoint x: 391, startPoint y: 97, endPoint x: 383, endPoint y: 95, distance: 7.6
click at [384, 95] on td "1" at bounding box center [393, 97] width 24 height 15
type input "6"
click at [399, 196] on button "Done" at bounding box center [397, 195] width 13 height 8
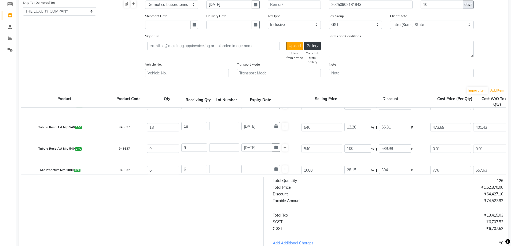
scroll to position [126, 0]
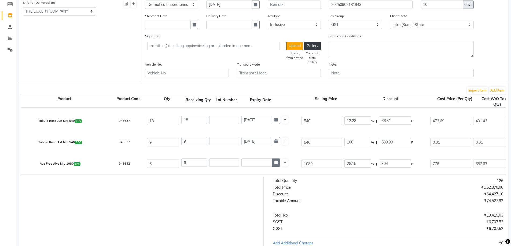
click at [273, 165] on button "button" at bounding box center [276, 163] width 8 height 8
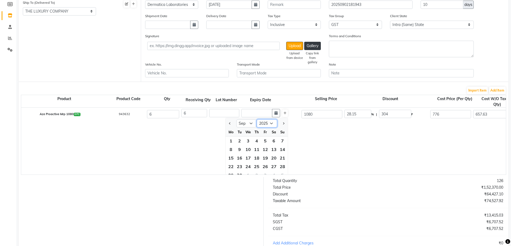
click at [271, 124] on select "2015 2016 2017 2018 2019 2020 2021 2022 2023 2024 2025 2026 2027 2028 2029 2030…" at bounding box center [266, 124] width 20 height 8
click at [256, 120] on select "2015 2016 2017 2018 2019 2020 2021 2022 2023 2024 2025 2026 2027 2028 2029 2030…" at bounding box center [266, 124] width 20 height 8
click at [250, 122] on select "Jan Feb Mar Apr May Jun [DATE] Aug Sep Oct Nov Dec" at bounding box center [246, 124] width 20 height 8
click at [236, 120] on select "Jan Feb Mar Apr May Jun [DATE] Aug Sep Oct Nov Dec" at bounding box center [246, 124] width 20 height 8
click at [255, 141] on div "1" at bounding box center [256, 141] width 9 height 9
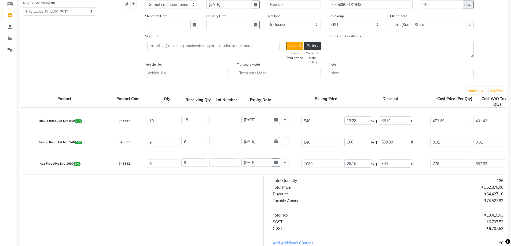
scroll to position [126, 0]
click at [504, 90] on button "Add Item" at bounding box center [497, 91] width 17 height 8
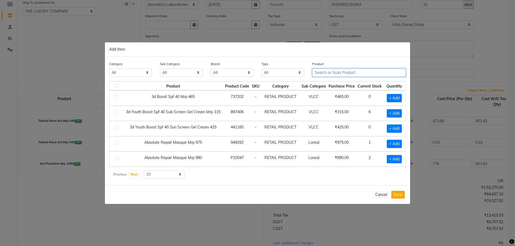
click at [340, 71] on input "text" at bounding box center [359, 73] width 94 height 8
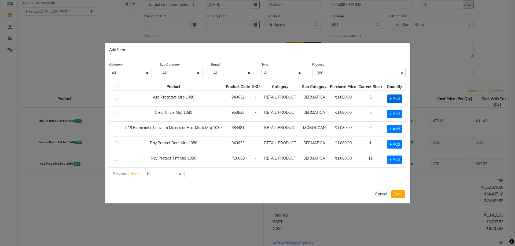
click at [392, 98] on span "+ Add" at bounding box center [394, 99] width 15 height 8
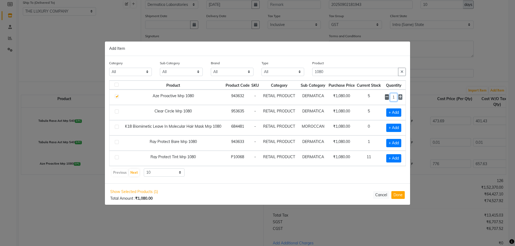
drag, startPoint x: 395, startPoint y: 97, endPoint x: 388, endPoint y: 96, distance: 6.7
click at [389, 96] on div "1" at bounding box center [393, 97] width 17 height 8
click at [395, 198] on button "Done" at bounding box center [397, 195] width 13 height 8
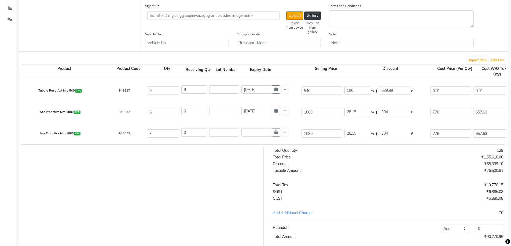
scroll to position [145, 0]
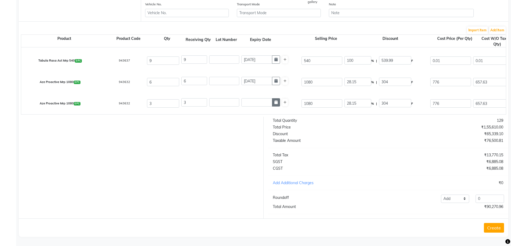
click at [278, 102] on button "button" at bounding box center [276, 102] width 8 height 8
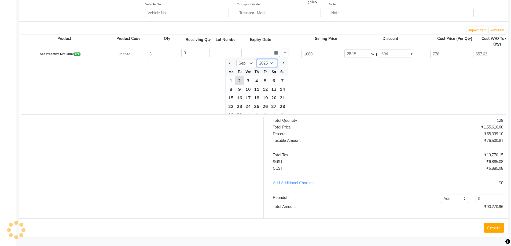
click at [271, 59] on select "2015 2016 2017 2018 2019 2020 2021 2022 2023 2024 2025 2026 2027 2028 2029 2030…" at bounding box center [266, 63] width 20 height 8
click at [256, 59] on select "2015 2016 2017 2018 2019 2020 2021 2022 2023 2024 2025 2026 2027 2028 2029 2030…" at bounding box center [266, 63] width 20 height 8
click at [252, 59] on select "Jan Feb Mar Apr May Jun [DATE] Aug Sep Oct Nov Dec" at bounding box center [246, 63] width 20 height 8
click at [236, 59] on select "Jan Feb Mar Apr May Jun [DATE] Aug Sep Oct Nov Dec" at bounding box center [246, 63] width 20 height 8
click at [254, 77] on div "1" at bounding box center [256, 80] width 9 height 9
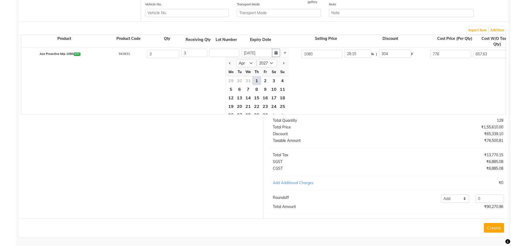
scroll to position [147, 0]
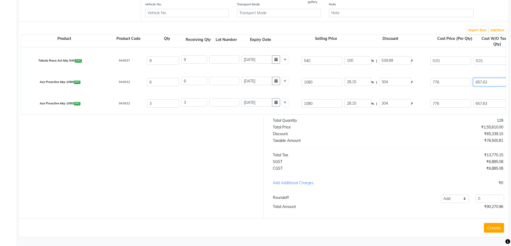
drag, startPoint x: 491, startPoint y: 77, endPoint x: 440, endPoint y: 75, distance: 51.5
click at [454, 73] on div "Aze Proactive Mrp 1080 0 PC 943632 6 6 01-04-2027 1080 28.15 % | 304 F 776 657.…" at bounding box center [505, 82] width 977 height 21
click at [451, 88] on div "Aze Proactive Mrp 1080 0 PC 943632 6 6 01-04-2027 1080 28.15 % | 304 F 776 776 …" at bounding box center [505, 82] width 977 height 21
drag, startPoint x: 489, startPoint y: 100, endPoint x: 454, endPoint y: 98, distance: 34.9
click at [454, 98] on div "Aze Proactive Mrp 1080 0 PC 943632 3 3 01-04-2027 1080 28.15 % | 304 F 776 657.…" at bounding box center [505, 103] width 977 height 21
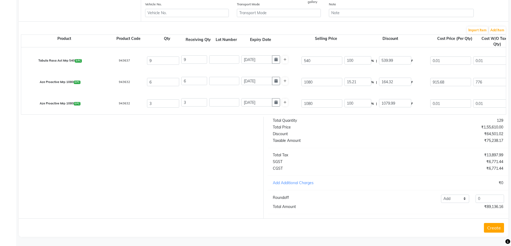
click at [469, 93] on div "Aze Proactive Mrp 1080 0 PC 943632 3 3 01-04-2027 1080 100 % | 1079.99 F 0.01 0…" at bounding box center [505, 103] width 977 height 21
click at [484, 202] on input "0" at bounding box center [489, 199] width 28 height 8
click at [457, 203] on select "Add Reduce" at bounding box center [455, 199] width 28 height 8
click at [441, 195] on select "Add Reduce" at bounding box center [455, 199] width 28 height 8
click at [494, 231] on button "Create" at bounding box center [493, 228] width 20 height 10
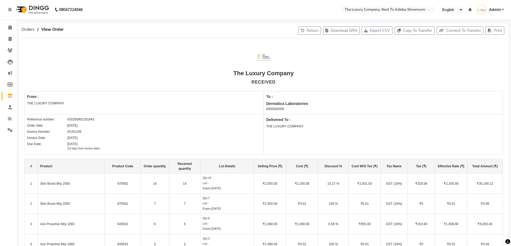
click at [192, 206] on td "7" at bounding box center [184, 204] width 31 height 20
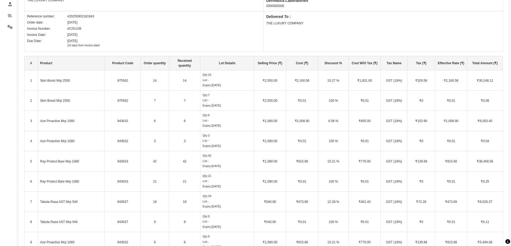
scroll to position [107, 0]
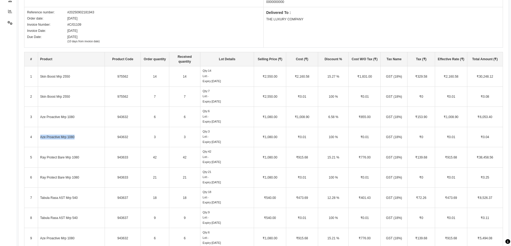
drag, startPoint x: 41, startPoint y: 136, endPoint x: 77, endPoint y: 138, distance: 36.2
click at [77, 138] on td "Aze Proactive Mrp 1080" at bounding box center [71, 137] width 67 height 20
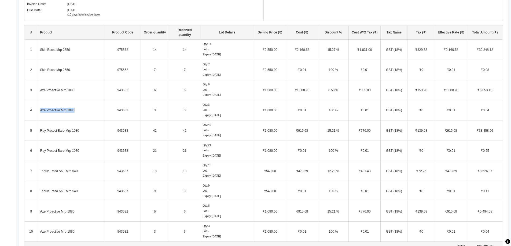
scroll to position [161, 0]
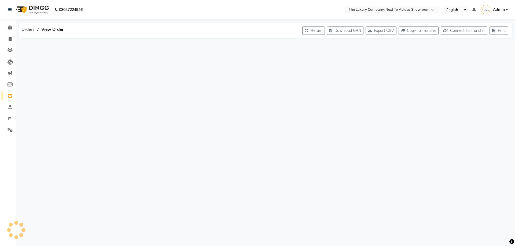
click at [11, 96] on icon at bounding box center [10, 96] width 5 height 4
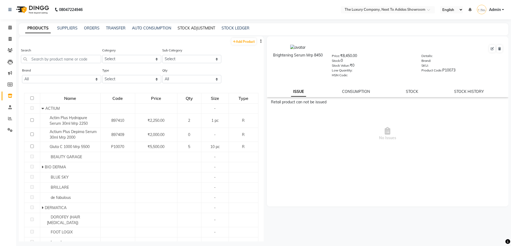
click at [204, 30] on link "STOCK ADJUSTMENT" at bounding box center [196, 28] width 38 height 5
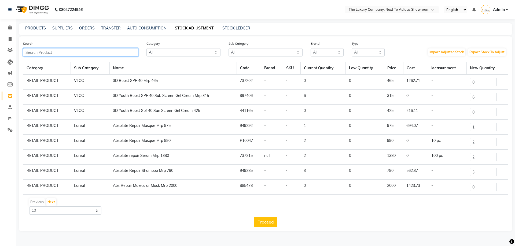
click at [102, 50] on input "text" at bounding box center [80, 52] width 115 height 8
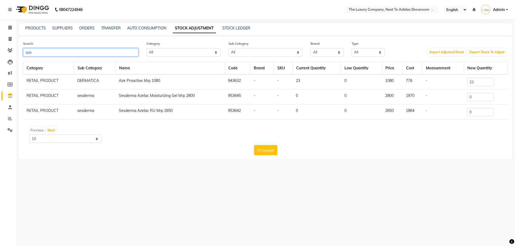
type input "aze"
click at [140, 82] on td "Aze Proactive Mrp 1080" at bounding box center [170, 82] width 109 height 15
drag, startPoint x: 477, startPoint y: 84, endPoint x: 452, endPoint y: 80, distance: 24.8
click at [452, 80] on tr "RETAIL PRODUCT DERMATICA Aze Proactive Mrp 1080 943632 - - 23 0 1080 776 - 23" at bounding box center [265, 82] width 484 height 15
click at [388, 185] on div "08047224946 Select Location × The Luxury Company, Next To Adidas Showroom Engli…" at bounding box center [257, 123] width 515 height 246
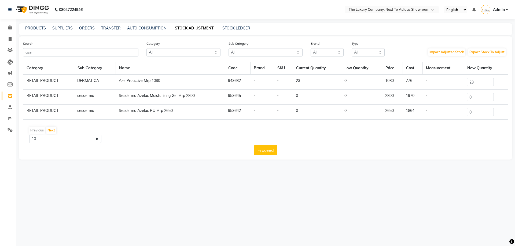
drag, startPoint x: 493, startPoint y: 139, endPoint x: 514, endPoint y: 124, distance: 25.5
click at [514, 124] on main "PRODUCTS SUPPLIERS ORDERS TRANSFER AUTO CONSUMPTION STOCK ADJUSTMENT STOCK LEDG…" at bounding box center [265, 95] width 498 height 144
drag, startPoint x: 487, startPoint y: 84, endPoint x: 434, endPoint y: 82, distance: 53.4
click at [434, 82] on tr "RETAIL PRODUCT DERMATICA Aze Proactive Mrp 1080 943632 - - 23 0 1080 776 - 23" at bounding box center [265, 82] width 484 height 15
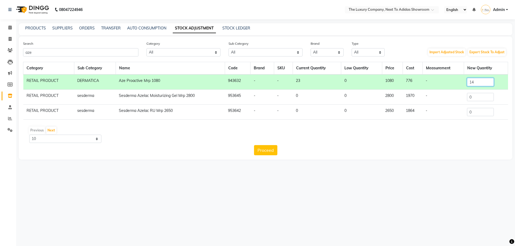
type input "14"
click at [425, 167] on main "PRODUCTS SUPPLIERS ORDERS TRANSFER AUTO CONSUMPTION STOCK ADJUSTMENT STOCK LEDG…" at bounding box center [265, 95] width 498 height 144
click at [271, 148] on button "Proceed" at bounding box center [265, 150] width 23 height 10
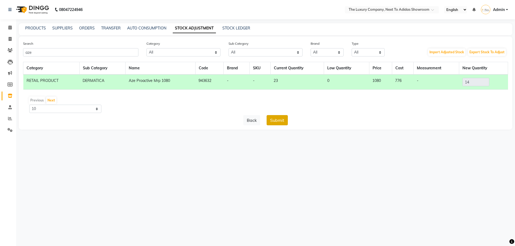
click at [276, 121] on button "Submit" at bounding box center [276, 120] width 21 height 10
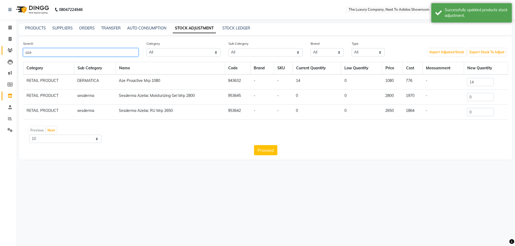
drag, startPoint x: 93, startPoint y: 55, endPoint x: 13, endPoint y: 50, distance: 80.5
click at [19, 51] on div "Search aze Category All RETAIL PRODUCT Sub Category All ACTIUM Abode Essencia B…" at bounding box center [265, 97] width 493 height 123
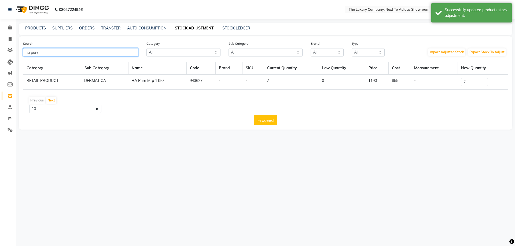
type input "ha pure"
drag, startPoint x: 466, startPoint y: 82, endPoint x: 451, endPoint y: 81, distance: 14.7
click at [451, 81] on tr "RETAIL PRODUCT DERMATICA HA Pure Mrp 1190 943627 - - 7 0 1190 855 - 7" at bounding box center [265, 82] width 484 height 15
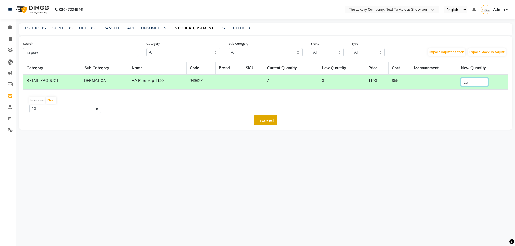
type input "16"
click at [258, 120] on button "Proceed" at bounding box center [265, 120] width 23 height 10
click at [286, 114] on div "Category Sub Category Name Code Brand SKU Current Quantity Low Quantity Price C…" at bounding box center [265, 94] width 485 height 64
click at [284, 117] on button "Submit" at bounding box center [276, 120] width 21 height 10
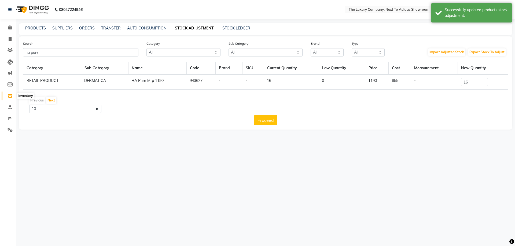
click at [10, 95] on icon at bounding box center [10, 96] width 5 height 4
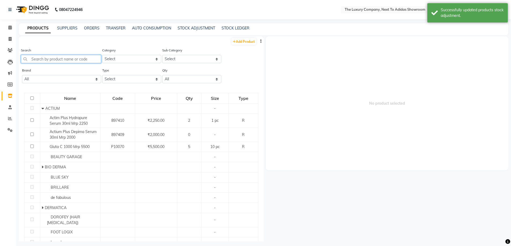
click at [87, 59] on input "text" at bounding box center [61, 59] width 80 height 8
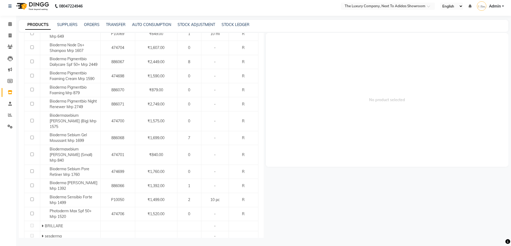
scroll to position [122, 0]
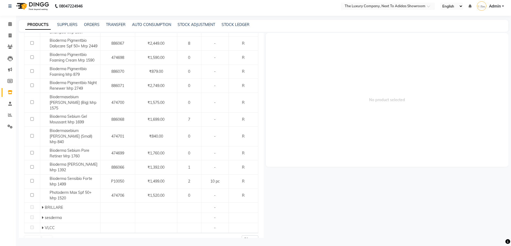
type input "der"
click at [248, 236] on select "50 100 500" at bounding box center [249, 240] width 17 height 8
select select "500"
click at [241, 236] on select "50 100 500" at bounding box center [249, 240] width 17 height 8
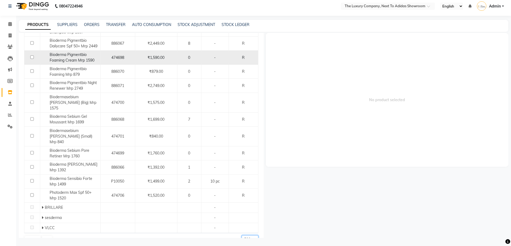
scroll to position [0, 0]
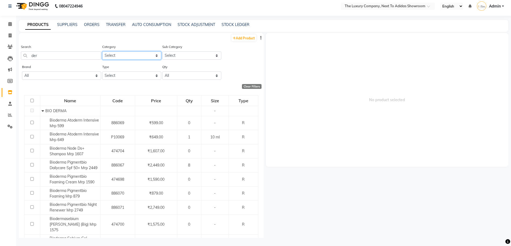
click at [116, 54] on select "Select RETAIL PRODUCT" at bounding box center [131, 55] width 59 height 8
select select "1136402050"
click at [102, 51] on select "Select RETAIL PRODUCT" at bounding box center [131, 55] width 59 height 8
click at [171, 62] on div "Sub Category Select ACTIUM BEAUTY GARAGE BIO DERMA BLUE SKY BRILLARE de fabulou…" at bounding box center [191, 54] width 60 height 20
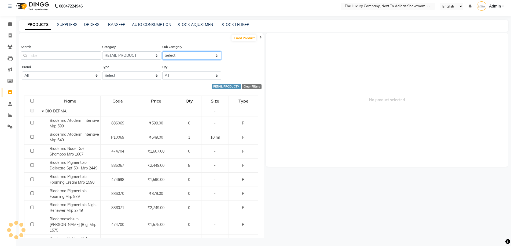
click at [176, 55] on select "Select ACTIUM BEAUTY GARAGE BIO DERMA BLUE SKY BRILLARE de fabulous DERMATICA D…" at bounding box center [191, 55] width 59 height 8
select select "11364020503"
click at [162, 51] on select "Select ACTIUM BEAUTY GARAGE BIO DERMA BLUE SKY BRILLARE de fabulous DERMATICA D…" at bounding box center [191, 55] width 59 height 8
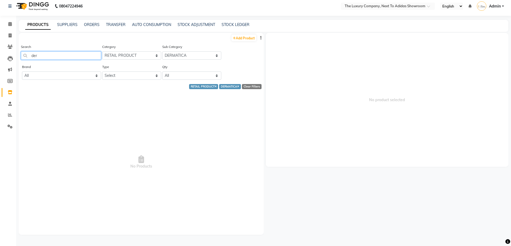
drag, startPoint x: 42, startPoint y: 56, endPoint x: 2, endPoint y: 54, distance: 39.5
click at [7, 54] on app-home "08047224946 Select Location × The Luxury Company, Next To Adidas Showroom Engli…" at bounding box center [255, 122] width 511 height 250
select select "500"
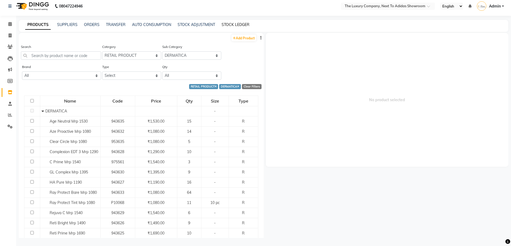
click at [233, 24] on link "STOCK LEDGER" at bounding box center [235, 24] width 28 height 5
select select "all"
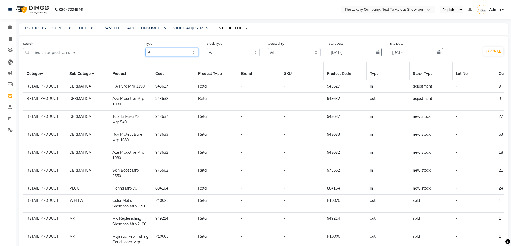
click at [177, 53] on select "Select All In Out" at bounding box center [171, 52] width 53 height 8
select select "in"
click at [145, 48] on select "Select All In Out" at bounding box center [171, 52] width 53 height 8
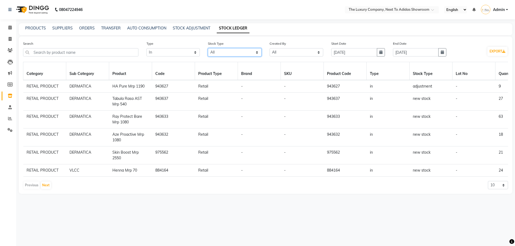
click at [237, 53] on select "Select All New Stock Adjustment Return Transfer In Other Internal Use Damaged E…" at bounding box center [235, 52] width 54 height 8
click at [208, 48] on select "Select All New Stock Adjustment Return Transfer In Other Internal Use Damaged E…" at bounding box center [235, 52] width 54 height 8
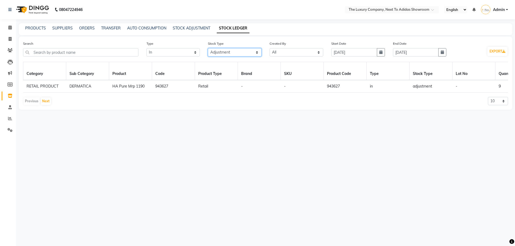
click at [212, 55] on select "Select All New Stock Adjustment Return Transfer In Other Internal Use Damaged E…" at bounding box center [235, 52] width 54 height 8
select select "stock out"
click at [208, 48] on select "Select All New Stock Adjustment Return Transfer In Other Internal Use Damaged E…" at bounding box center [235, 52] width 54 height 8
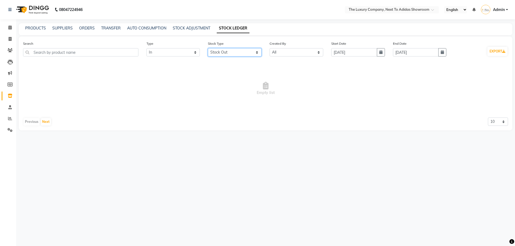
click at [232, 53] on select "Select All New Stock Adjustment Return Transfer In Other Internal Use Damaged E…" at bounding box center [235, 52] width 54 height 8
click at [176, 51] on select "Select All In Out" at bounding box center [173, 52] width 54 height 8
select select "out"
click at [146, 48] on select "Select All In Out" at bounding box center [173, 52] width 54 height 8
click at [223, 57] on div "Stock Type Select All New Stock Adjustment Return Transfer In Other Internal Us…" at bounding box center [235, 51] width 62 height 20
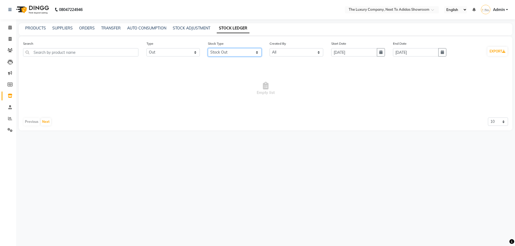
click at [224, 54] on select "Select All New Stock Adjustment Return Transfer In Other Internal Use Damaged E…" at bounding box center [235, 52] width 54 height 8
select select "adjustment"
click at [208, 48] on select "Select All New Stock Adjustment Return Transfer In Other Internal Use Damaged E…" at bounding box center [235, 52] width 54 height 8
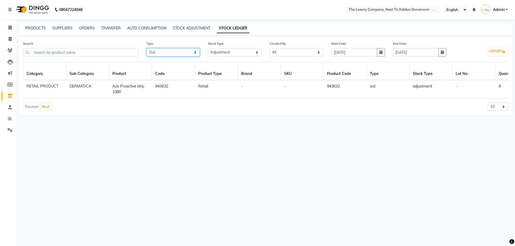
click at [170, 50] on select "Select All In Out" at bounding box center [173, 52] width 54 height 8
select select "in"
click at [146, 48] on select "Select All In Out" at bounding box center [173, 52] width 54 height 8
click at [221, 53] on select "Select All New Stock Adjustment Return Transfer In Other Internal Use Damaged E…" at bounding box center [235, 52] width 54 height 8
select select "new stock"
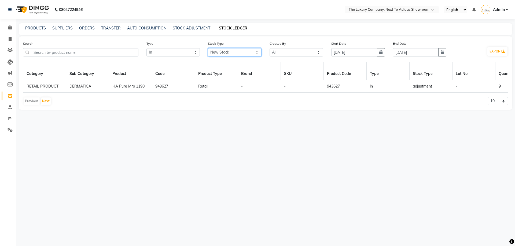
click at [208, 48] on select "Select All New Stock Adjustment Return Transfer In Other Internal Use Damaged E…" at bounding box center [235, 52] width 54 height 8
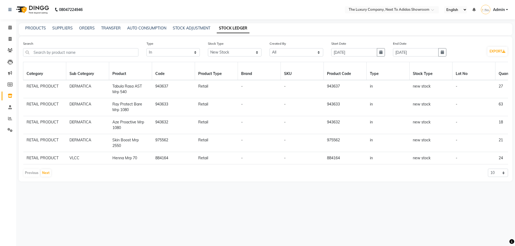
drag, startPoint x: 175, startPoint y: 163, endPoint x: 215, endPoint y: 170, distance: 40.2
click at [215, 170] on div "Category Sub Category Product Code Product Type Brand SKU Product Code Type Sto…" at bounding box center [265, 120] width 485 height 116
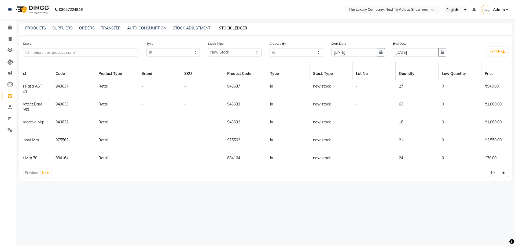
scroll to position [0, 99]
click at [321, 223] on div "08047224946 Select Location × The Luxury Company, Next To Adidas Showroom Engli…" at bounding box center [257, 123] width 515 height 246
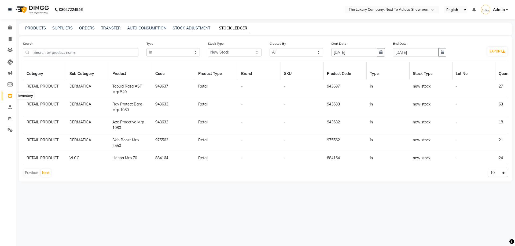
click at [10, 98] on span at bounding box center [9, 96] width 9 height 6
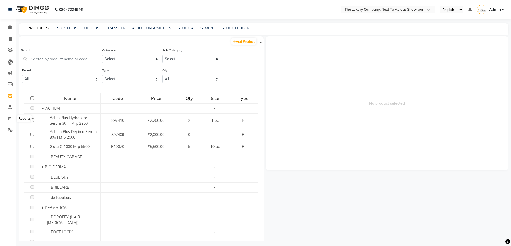
click at [9, 120] on icon at bounding box center [10, 119] width 4 height 4
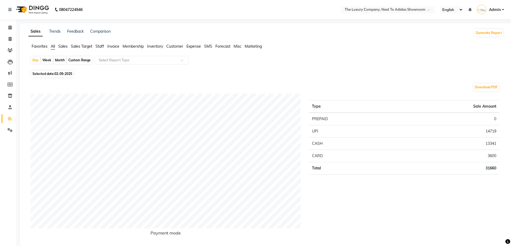
click at [157, 49] on span "Inventory" at bounding box center [155, 46] width 16 height 5
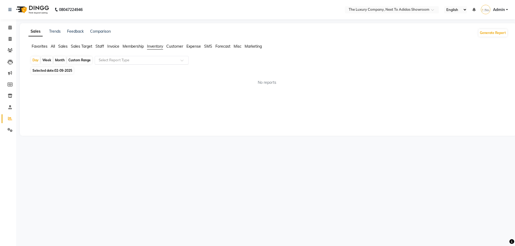
click at [156, 63] on div "Select Report Type" at bounding box center [142, 60] width 94 height 9
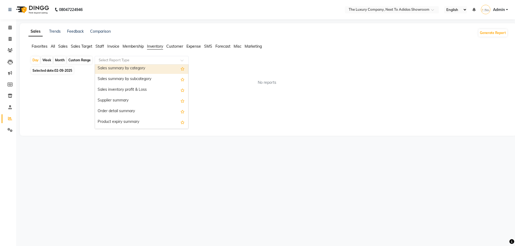
scroll to position [54, 0]
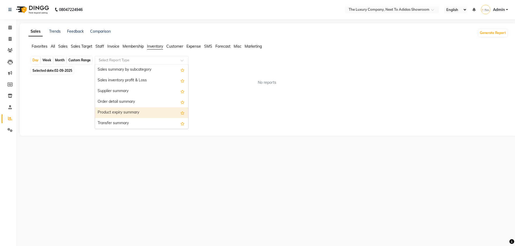
click at [145, 114] on div "Product expiry summary" at bounding box center [141, 112] width 93 height 11
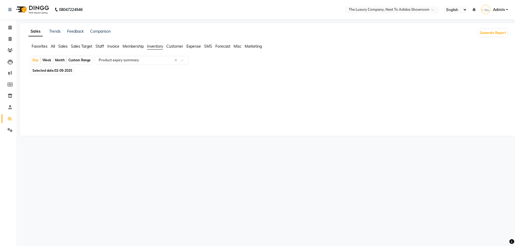
click at [498, 37] on div "Sales Trends Feedback Comparison Generate Report Favorites All Sales Sales Targ…" at bounding box center [268, 79] width 496 height 113
click at [497, 33] on button "Generate Report" at bounding box center [492, 33] width 29 height 8
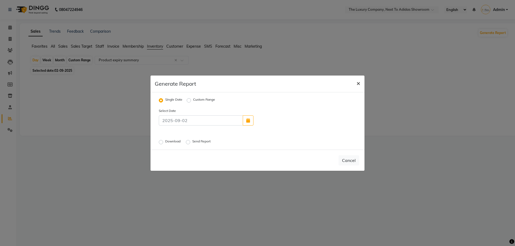
click at [359, 85] on span "×" at bounding box center [358, 83] width 4 height 8
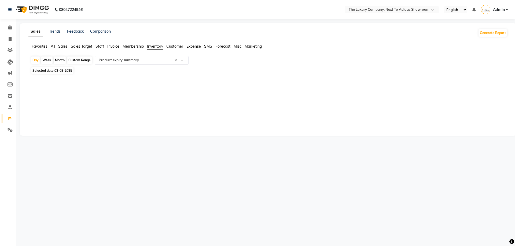
click at [134, 61] on input "text" at bounding box center [136, 60] width 77 height 5
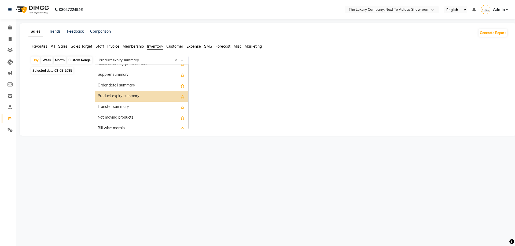
scroll to position [70, 0]
click at [133, 99] on div "Product expiry summary" at bounding box center [141, 96] width 93 height 11
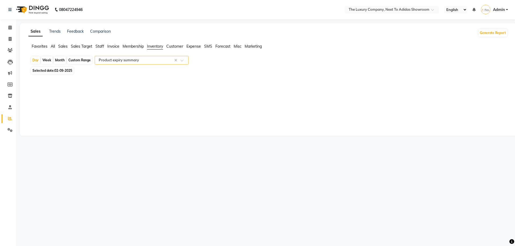
click at [64, 72] on span "02-09-2025" at bounding box center [63, 71] width 18 height 4
select select "9"
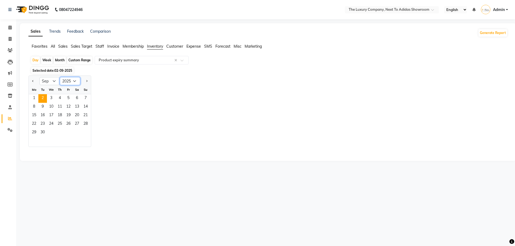
click at [74, 84] on select "2015 2016 2017 2018 2019 2020 2021 2022 2023 2024 2025 2026 2027 2028 2029 2030…" at bounding box center [70, 81] width 20 height 8
select select "2027"
click at [60, 77] on select "2015 2016 2017 2018 2019 2020 2021 2022 2023 2024 2025 2026 2027 2028 2029 2030…" at bounding box center [70, 81] width 20 height 8
click at [53, 82] on select "Jan Feb Mar Apr May Jun [DATE] Aug Sep Oct Nov Dec" at bounding box center [49, 81] width 20 height 8
select select "2"
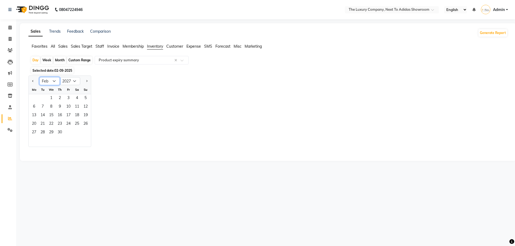
click at [39, 77] on select "Jan Feb Mar Apr May Jun [DATE] Aug Sep Oct Nov Dec" at bounding box center [49, 81] width 20 height 8
click at [104, 100] on div "Jan Feb Mar Apr May Jun [DATE] Aug Sep Oct Nov [DATE] 2018 2019 2020 2021 2022 …" at bounding box center [267, 112] width 479 height 72
click at [36, 99] on span "1" at bounding box center [34, 98] width 9 height 9
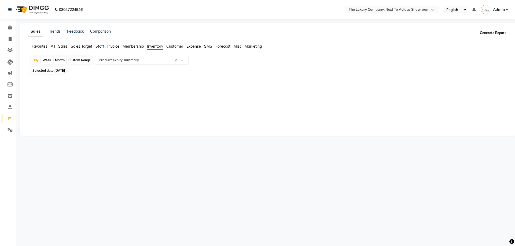
click at [497, 34] on button "Generate Report" at bounding box center [492, 33] width 29 height 8
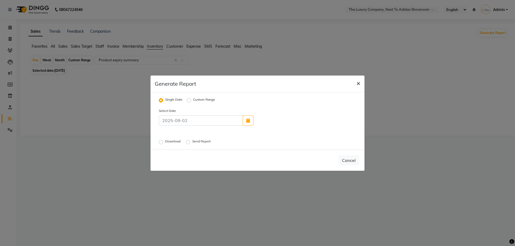
click at [358, 83] on span "×" at bounding box center [358, 83] width 4 height 8
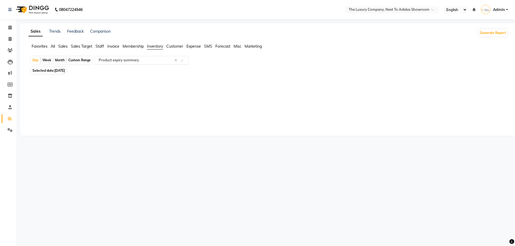
click at [155, 61] on input "text" at bounding box center [136, 60] width 77 height 5
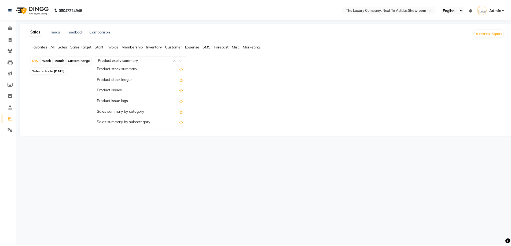
scroll to position [0, 0]
click at [134, 69] on div "Product stock summary" at bounding box center [141, 70] width 93 height 11
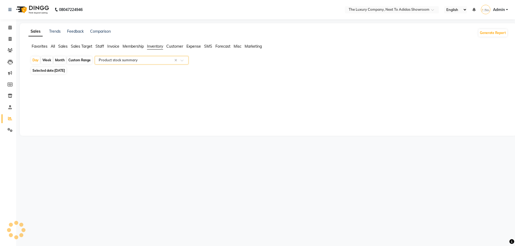
select select "full_report"
select select "csv"
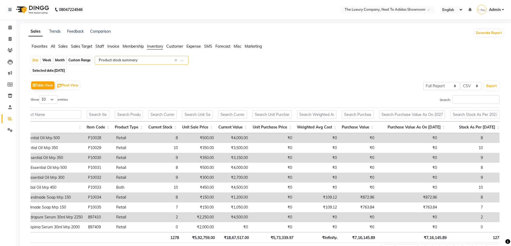
scroll to position [0, 78]
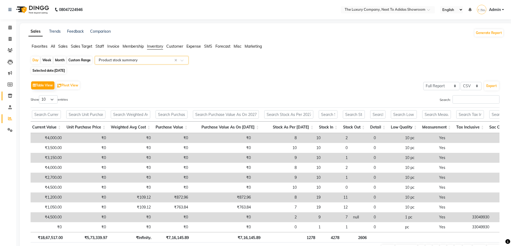
drag, startPoint x: 8, startPoint y: 95, endPoint x: 10, endPoint y: 119, distance: 23.7
click at [8, 95] on icon at bounding box center [10, 96] width 5 height 4
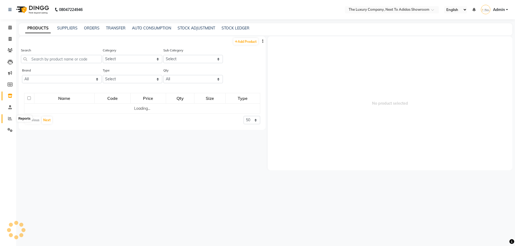
click at [10, 119] on icon at bounding box center [10, 119] width 4 height 4
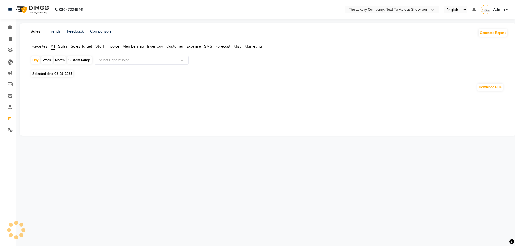
click at [155, 47] on span "Inventory" at bounding box center [155, 46] width 16 height 5
click at [156, 47] on span "Inventory" at bounding box center [155, 46] width 16 height 5
click at [154, 65] on div "Day Week Month Custom Range Select Report Type" at bounding box center [268, 61] width 475 height 10
click at [158, 60] on input "text" at bounding box center [136, 60] width 77 height 5
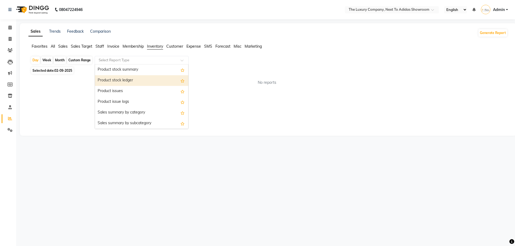
click at [157, 76] on div "Product stock ledger" at bounding box center [141, 80] width 93 height 11
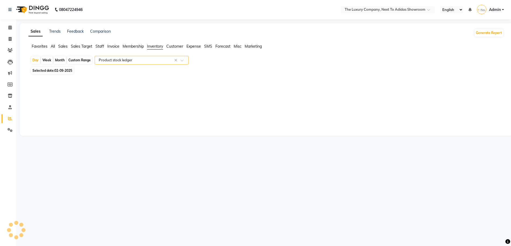
select select "full_report"
select select "csv"
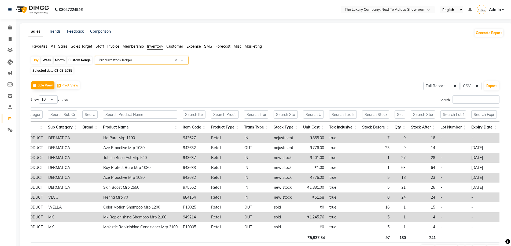
click at [130, 136] on td "Ha Pure Mrp 1190" at bounding box center [140, 138] width 80 height 10
click at [124, 138] on td "Ha Pure Mrp 1190" at bounding box center [140, 138] width 80 height 10
